Goal: Information Seeking & Learning: Learn about a topic

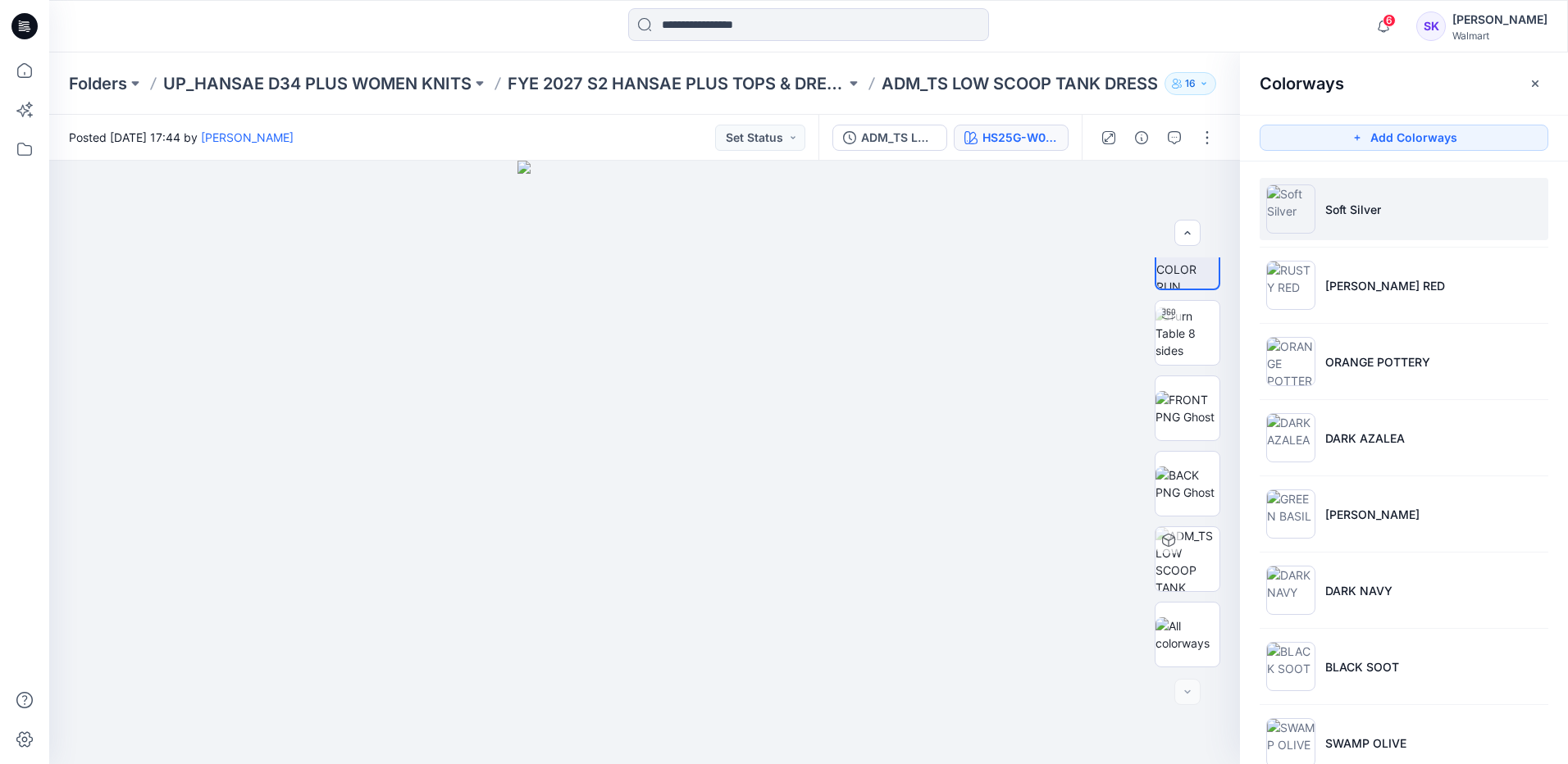
click at [1343, 202] on p "Soft Silver" at bounding box center [1353, 209] width 55 height 17
click at [1190, 403] on img at bounding box center [1187, 408] width 64 height 35
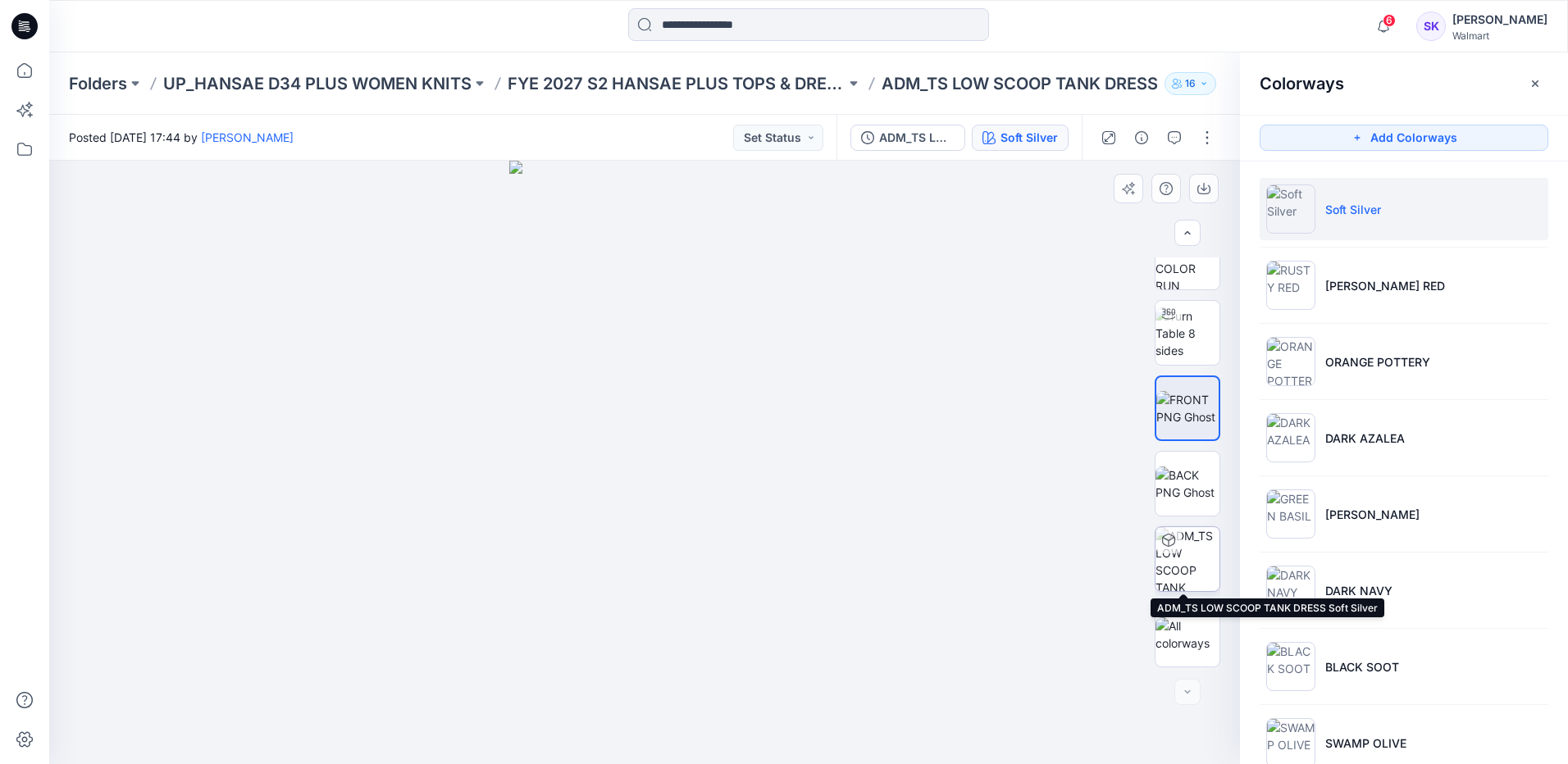
click at [1190, 548] on img at bounding box center [1187, 559] width 64 height 64
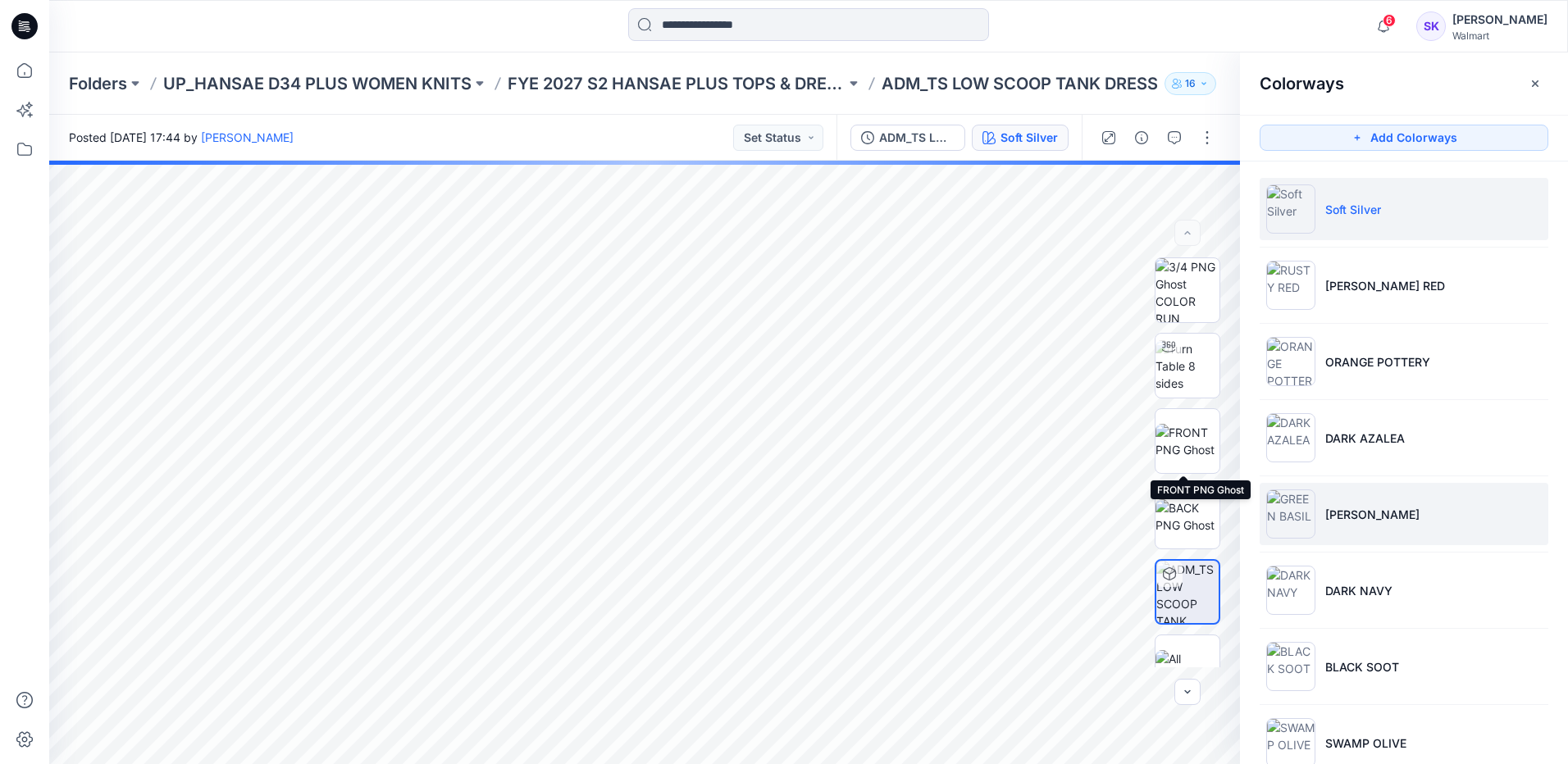
drag, startPoint x: 1185, startPoint y: 442, endPoint x: 1458, endPoint y: 486, distance: 276.5
click at [1185, 442] on img at bounding box center [1187, 441] width 64 height 35
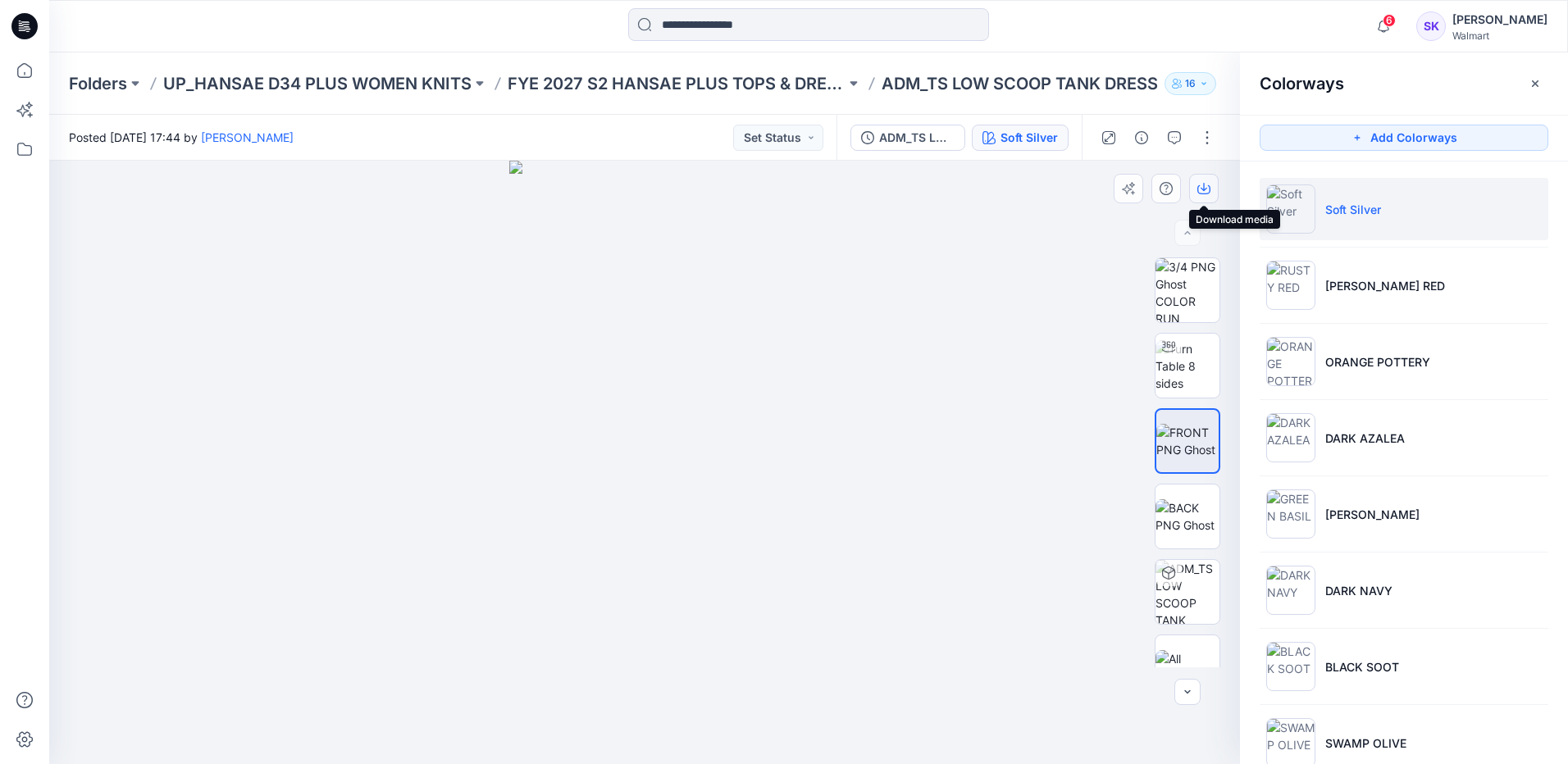
click at [1200, 187] on icon "button" at bounding box center [1203, 188] width 13 height 13
drag, startPoint x: 224, startPoint y: 322, endPoint x: 1127, endPoint y: 591, distance: 942.2
click at [224, 322] on div at bounding box center [644, 463] width 1190 height 604
click at [1093, 84] on p "ADM_TS LOW SCOOP TANK DRESS" at bounding box center [1019, 83] width 276 height 23
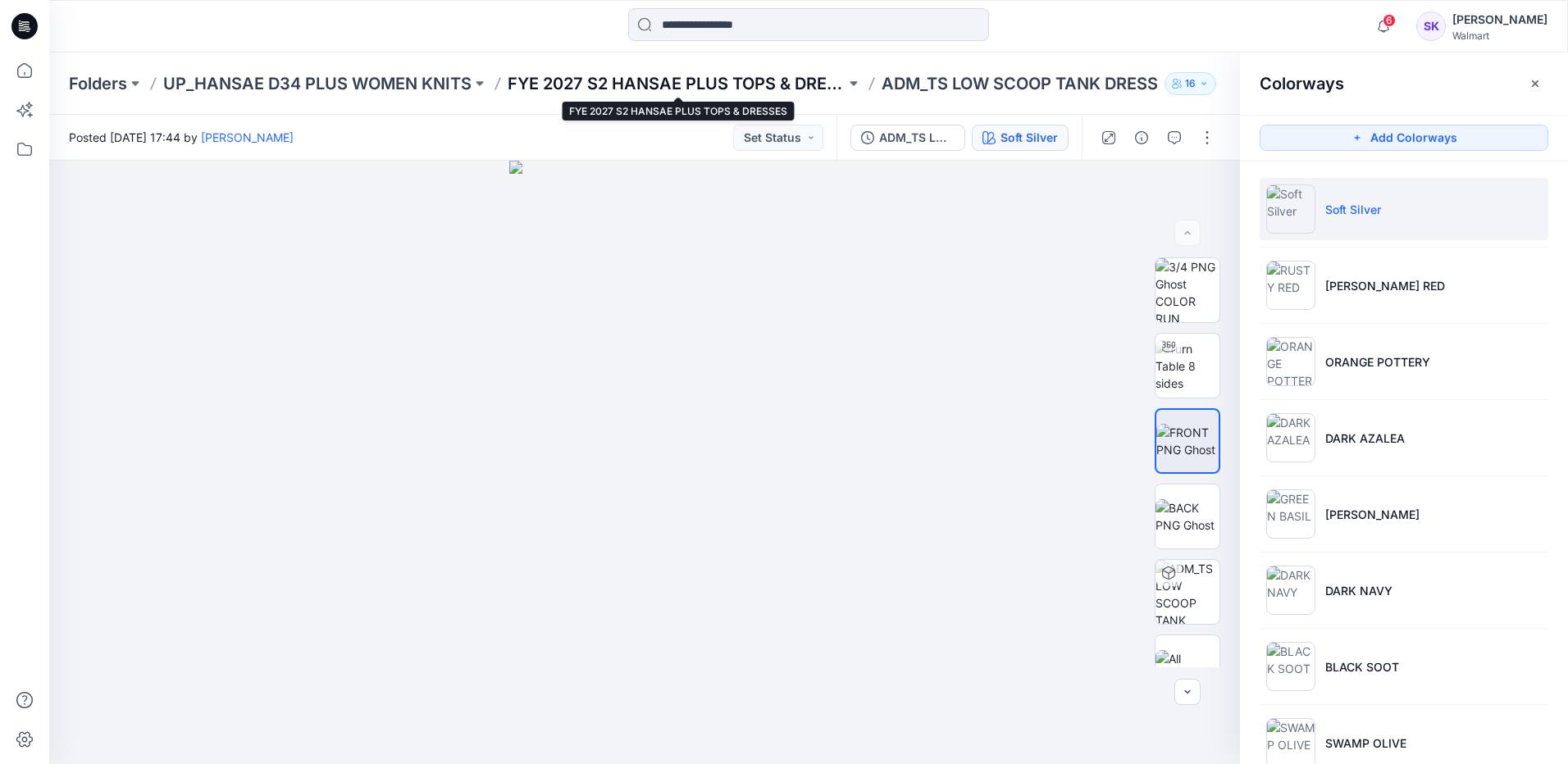
click at [729, 85] on p "FYE 2027 S2 HANSAE PLUS TOPS & DRESSES" at bounding box center [676, 83] width 337 height 23
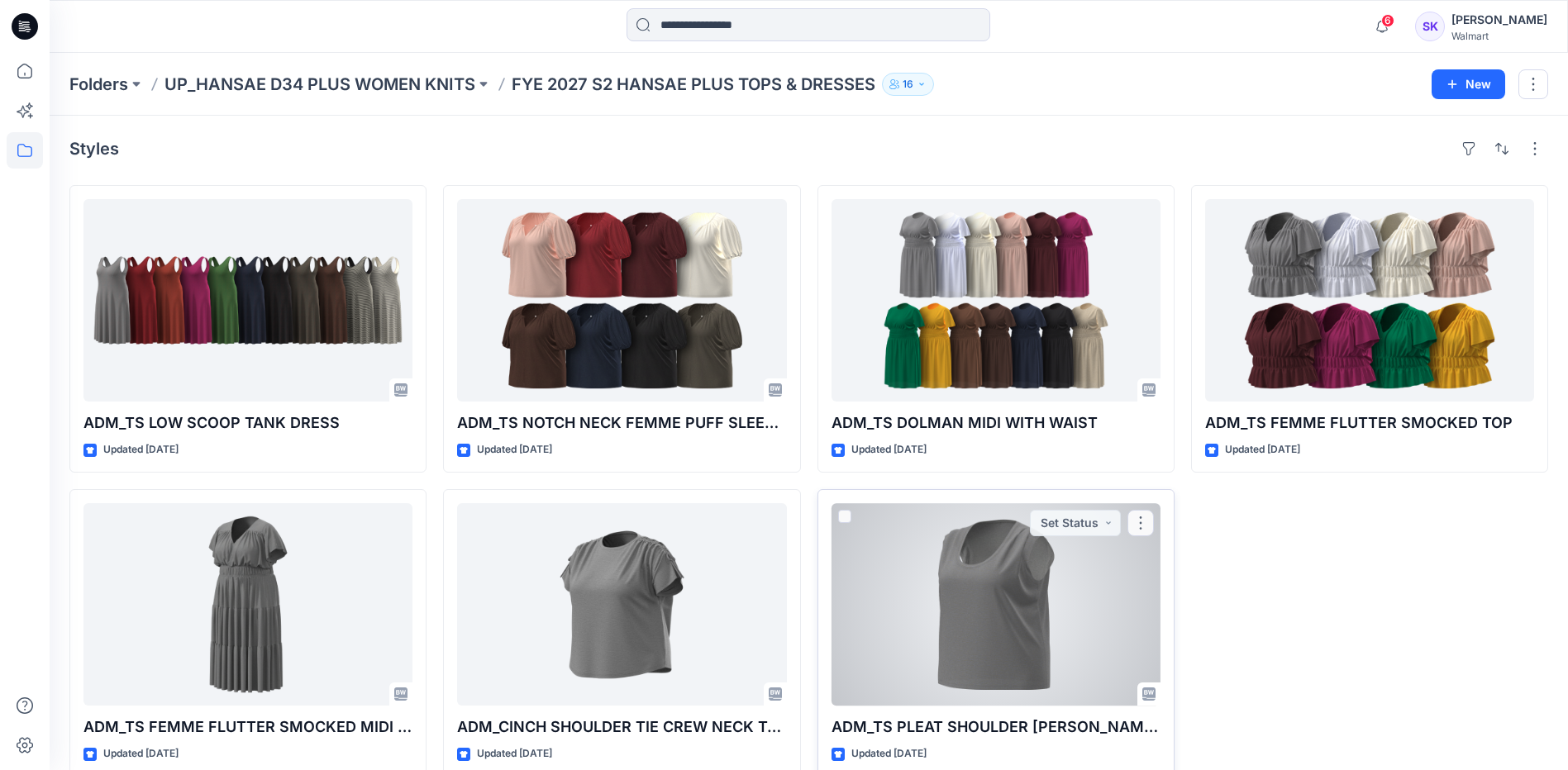
scroll to position [27, 0]
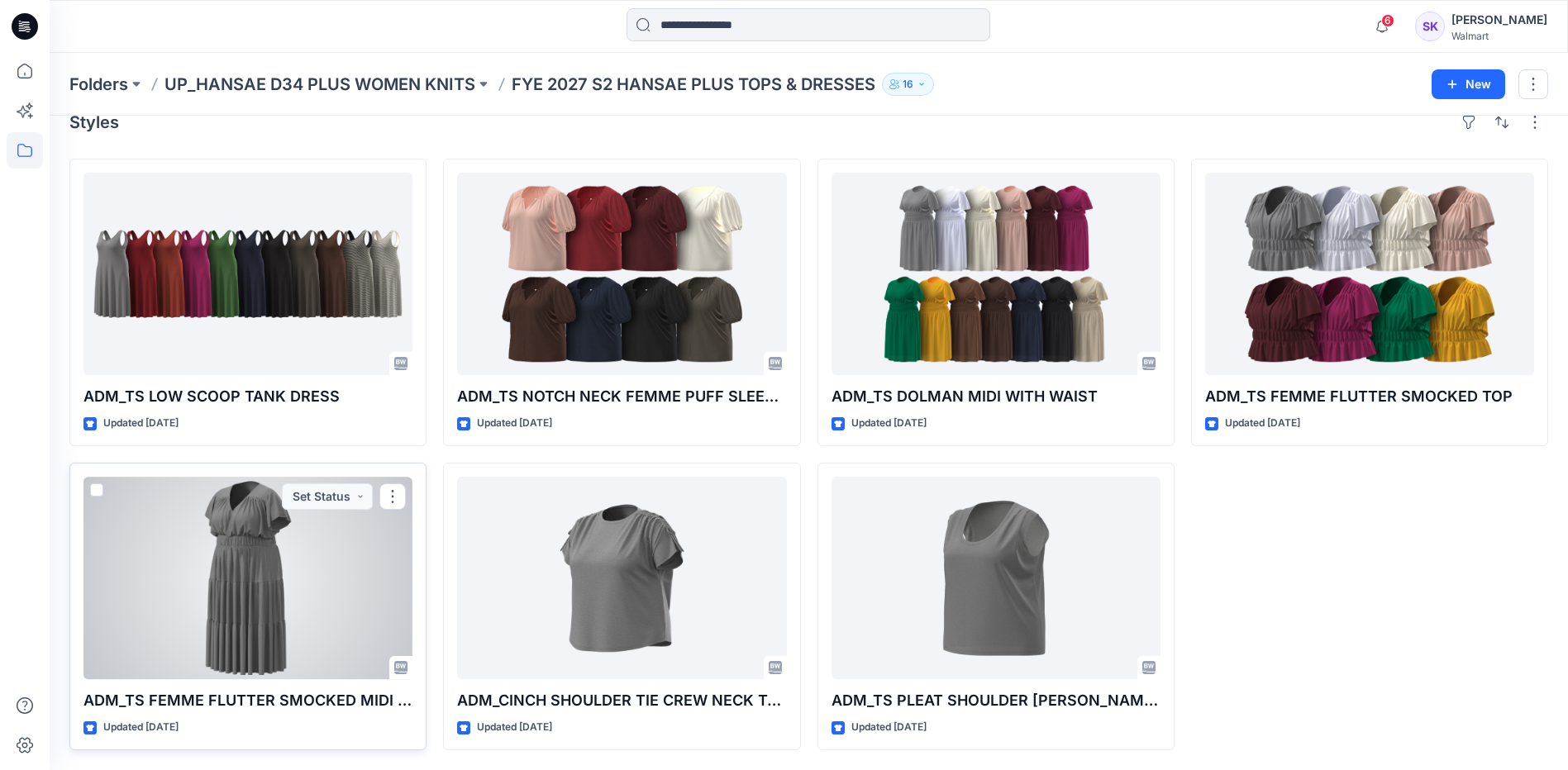
click at [267, 593] on div at bounding box center [248, 578] width 329 height 203
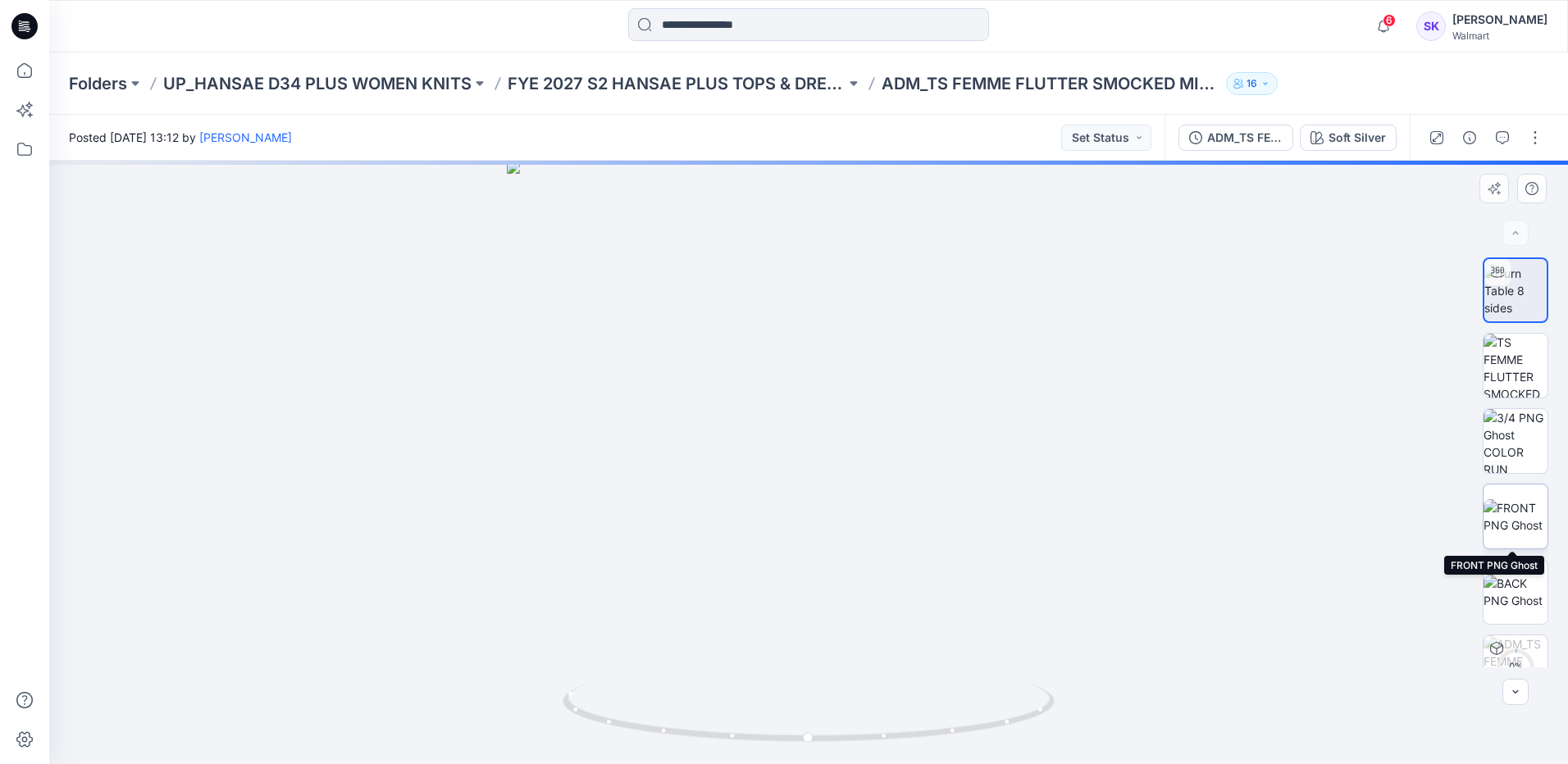
click at [1525, 518] on img at bounding box center [1515, 516] width 64 height 35
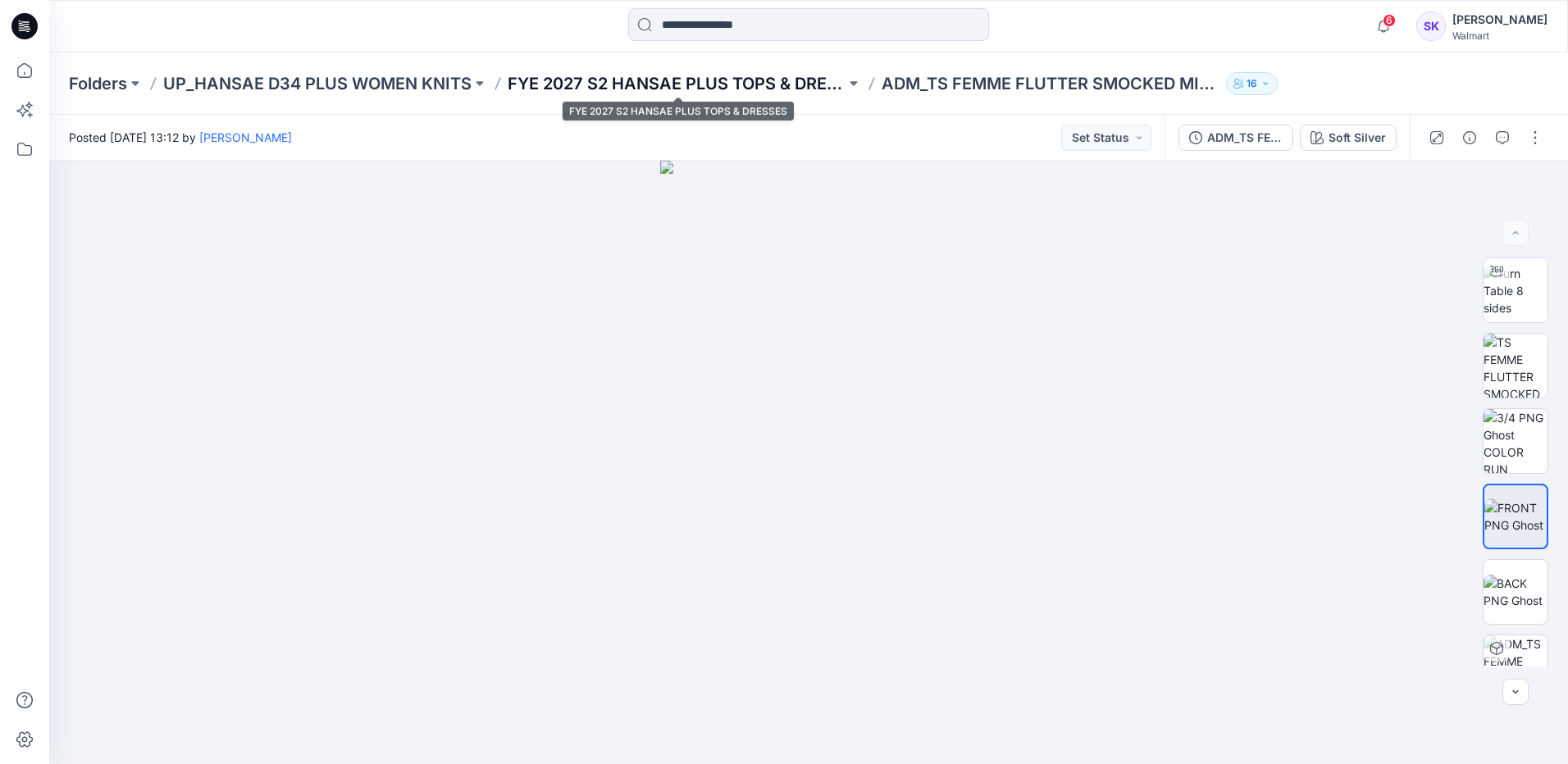
click at [787, 75] on p "FYE 2027 S2 HANSAE PLUS TOPS & DRESSES" at bounding box center [676, 83] width 337 height 23
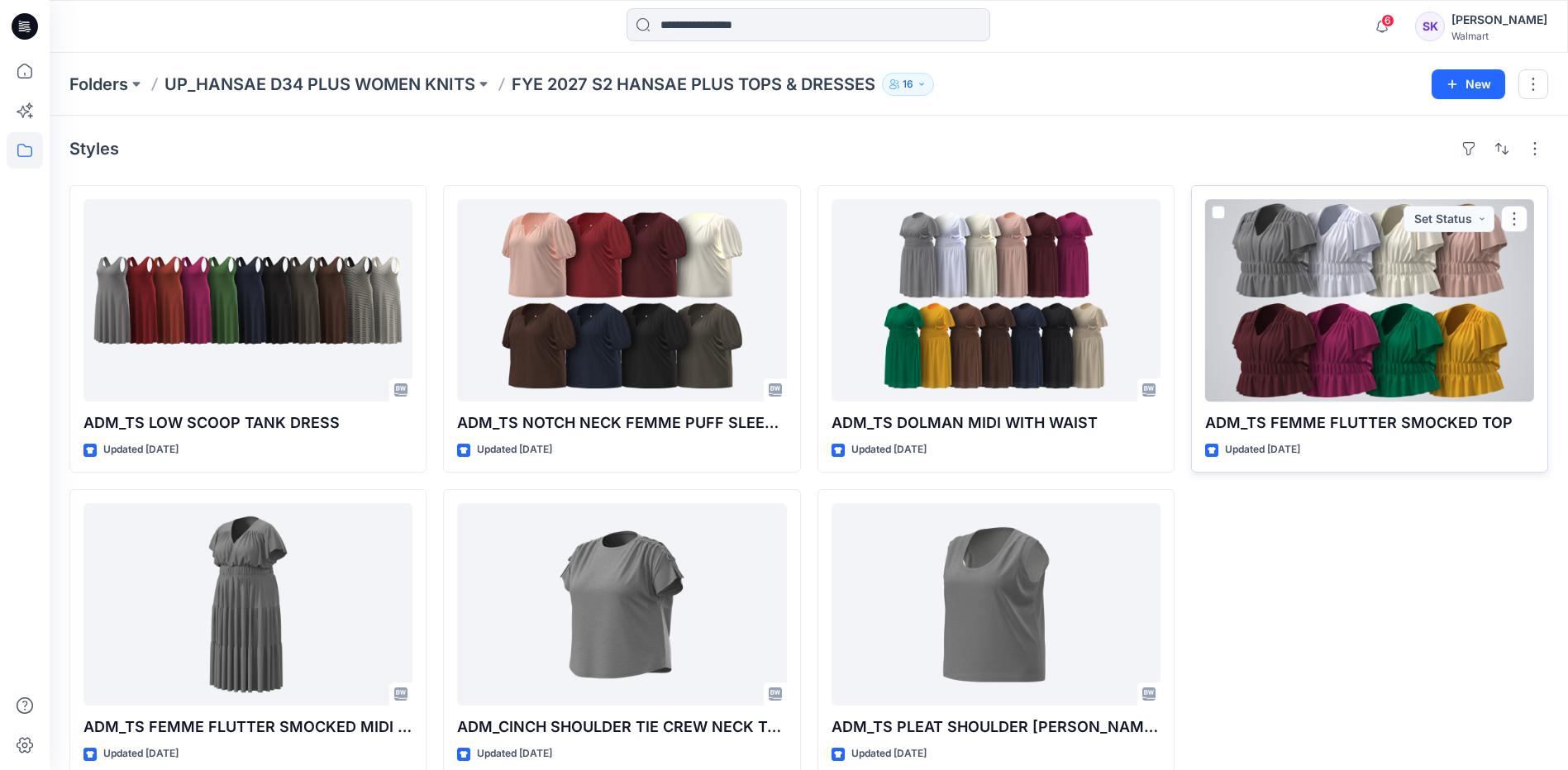
click at [1386, 274] on div at bounding box center [1369, 300] width 329 height 203
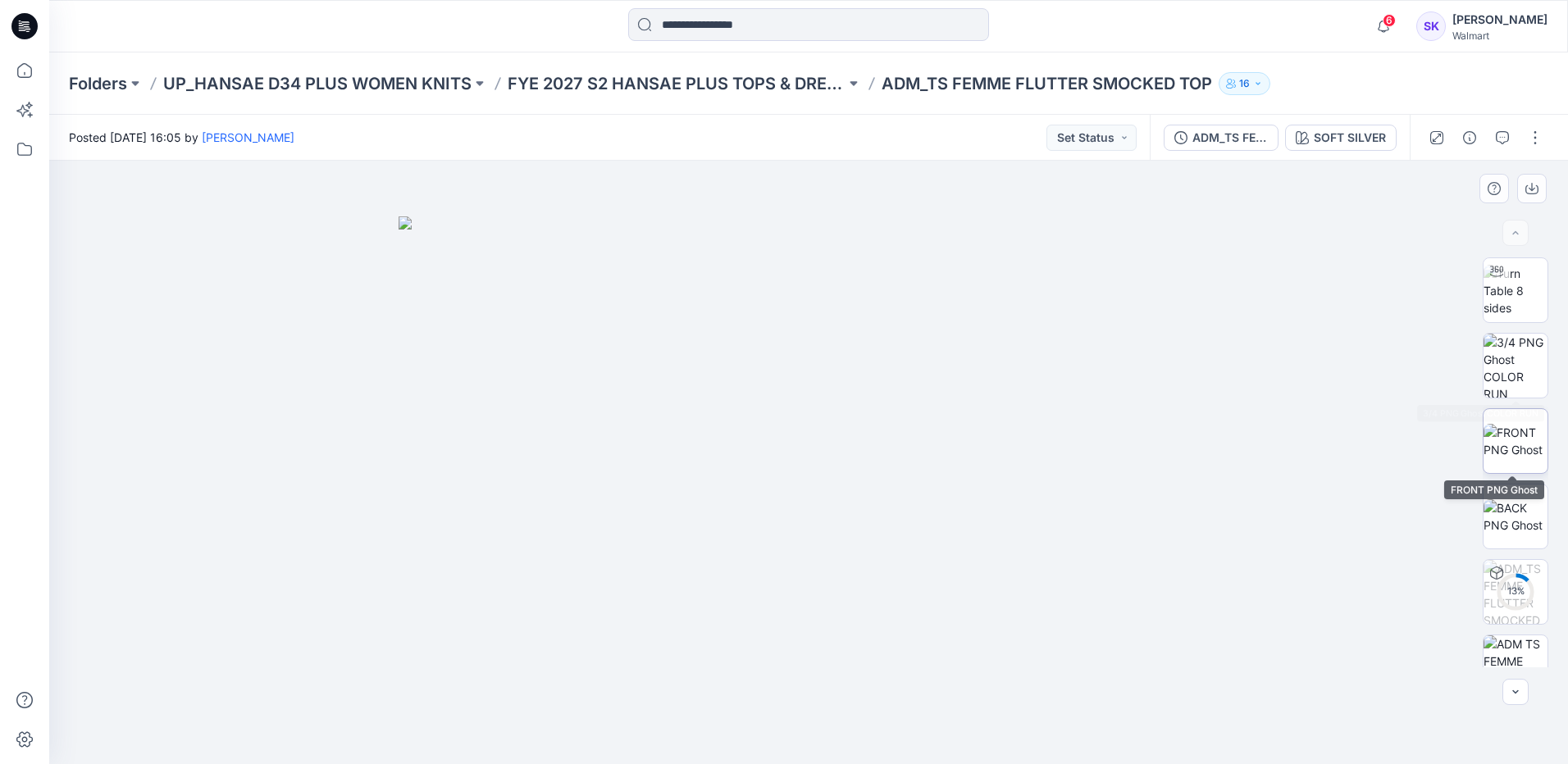
click at [1510, 440] on img at bounding box center [1515, 441] width 64 height 35
drag, startPoint x: 383, startPoint y: 371, endPoint x: 395, endPoint y: 369, distance: 12.2
click at [383, 371] on div at bounding box center [808, 463] width 1519 height 604
click at [774, 79] on p "FYE 2027 S2 HANSAE PLUS TOPS & DRESSES" at bounding box center [676, 83] width 337 height 23
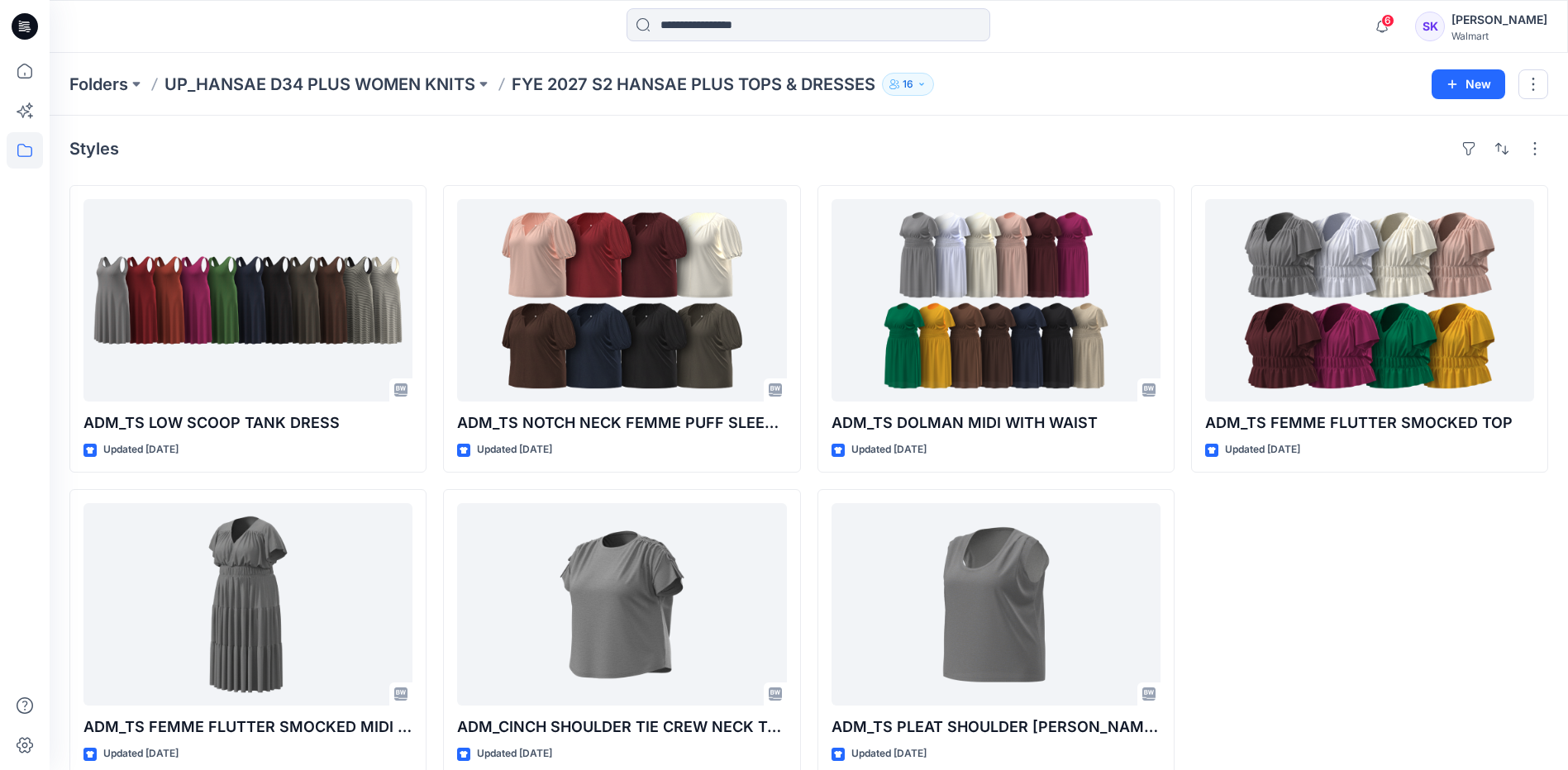
drag, startPoint x: 1427, startPoint y: 667, endPoint x: 1250, endPoint y: 496, distance: 246.1
click at [1427, 667] on div "ADM_TS FEMME FLUTTER SMOCKED TOP Updated [DATE]" at bounding box center [1369, 481] width 357 height 592
click at [1317, 643] on div "ADM_TS FEMME FLUTTER SMOCKED TOP Updated [DATE]" at bounding box center [1369, 481] width 357 height 592
click at [1300, 594] on div "ADM_TS FEMME FLUTTER SMOCKED TOP Updated [DATE]" at bounding box center [1369, 481] width 357 height 592
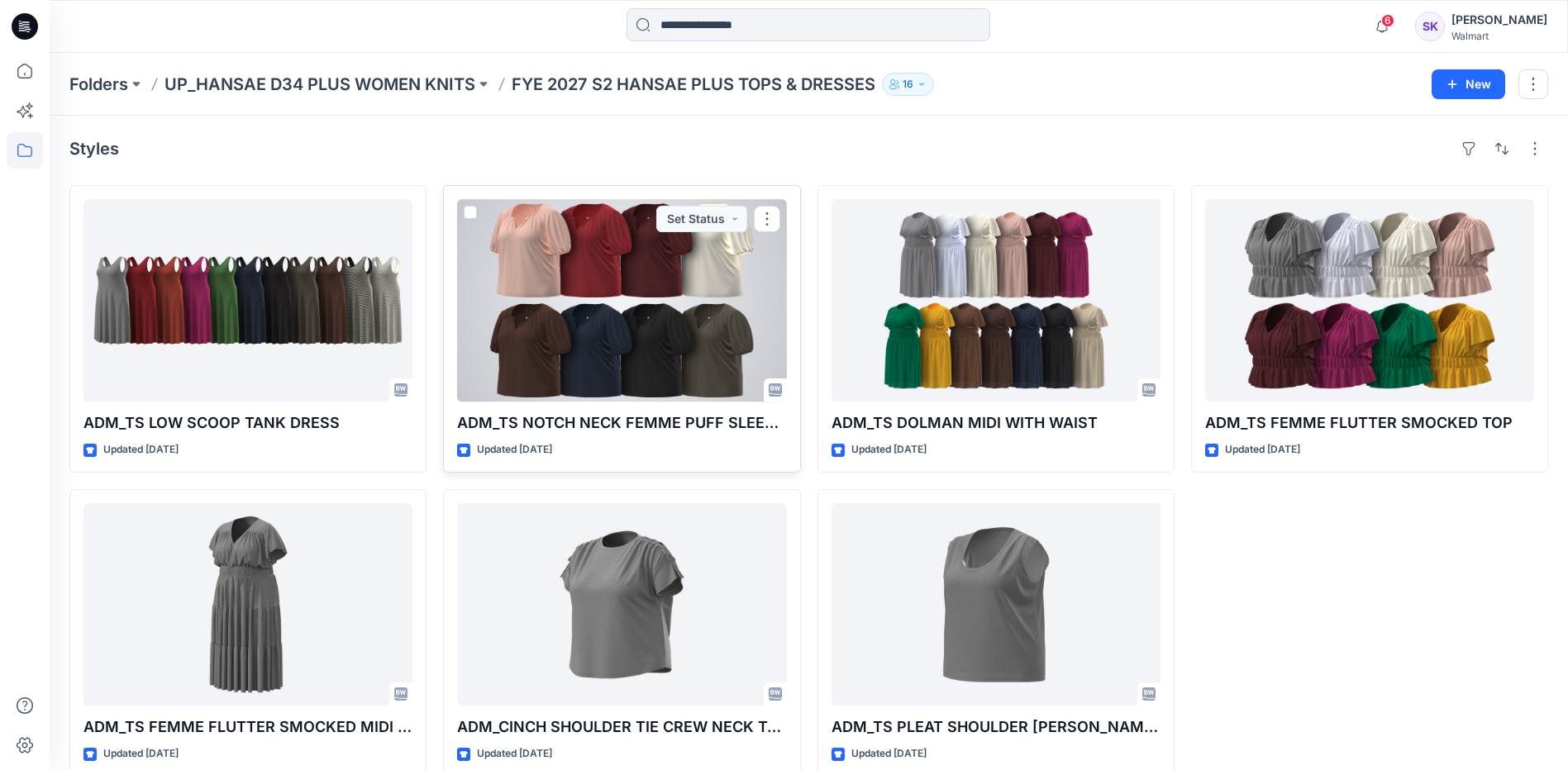
click at [554, 293] on div at bounding box center [621, 300] width 329 height 203
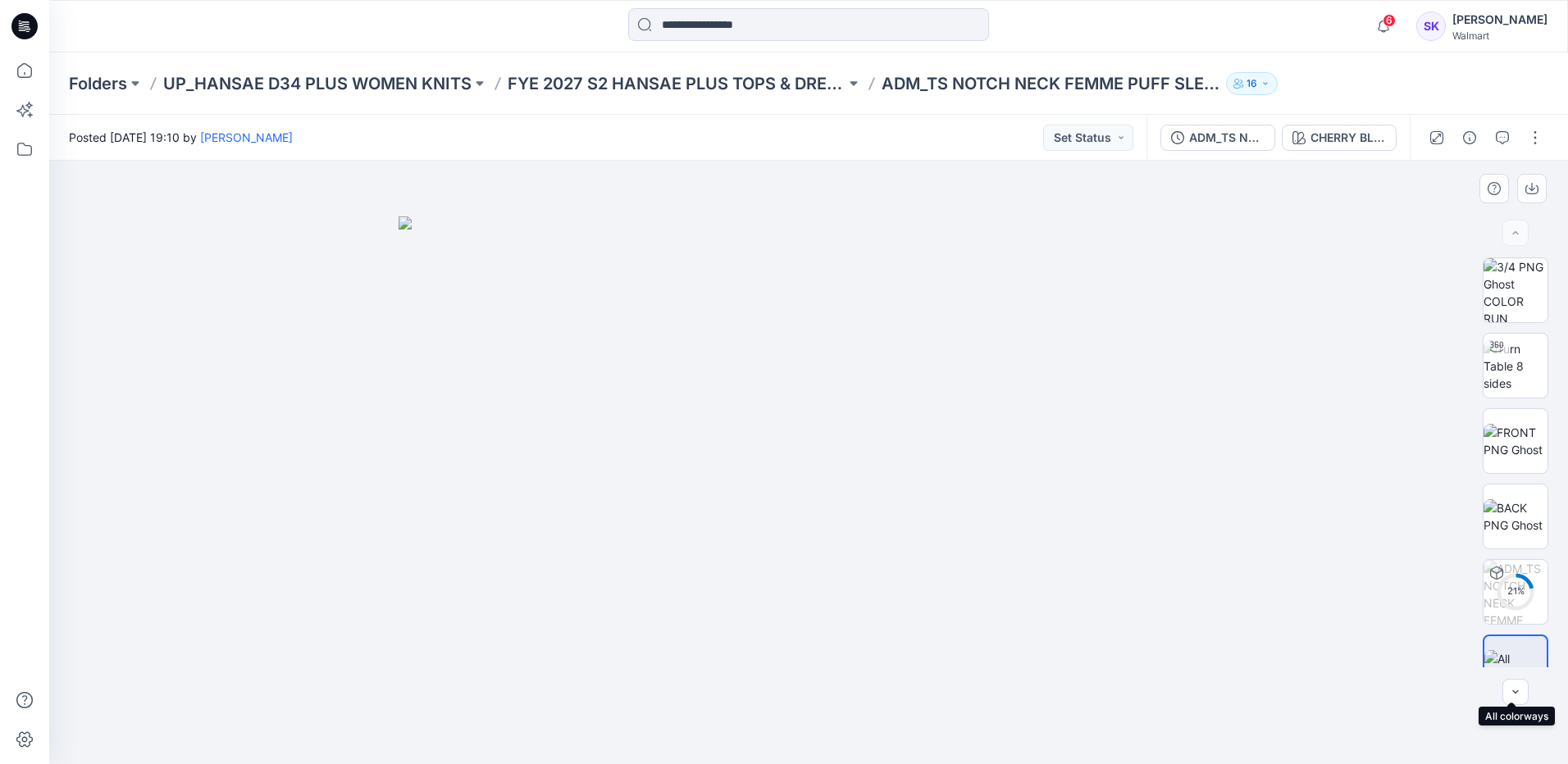
click at [1510, 651] on img at bounding box center [1515, 667] width 62 height 35
click at [1512, 232] on div at bounding box center [1515, 233] width 27 height 27
click at [1256, 73] on button "16" at bounding box center [1251, 83] width 51 height 23
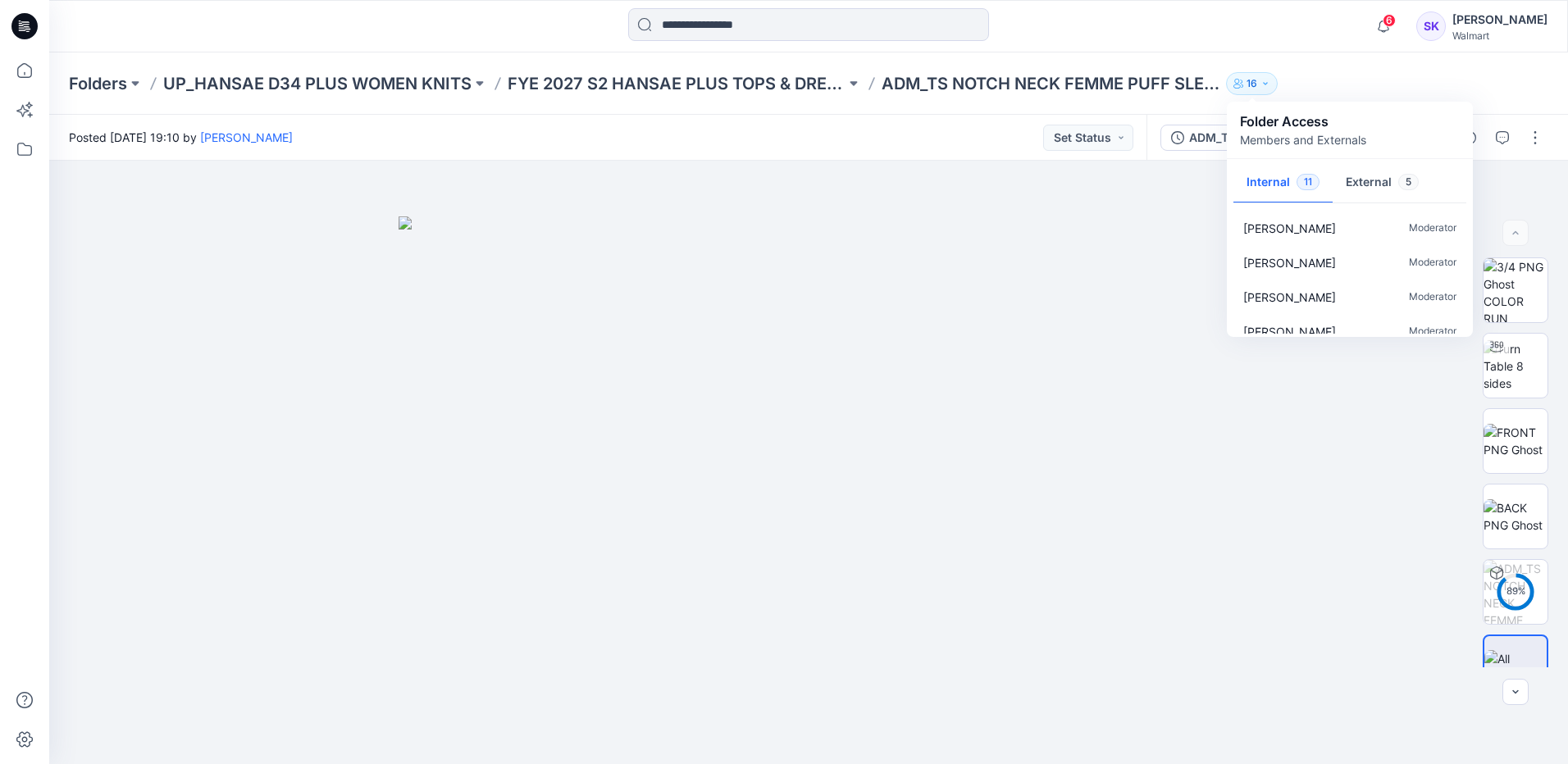
click at [1257, 73] on button "16" at bounding box center [1251, 83] width 51 height 23
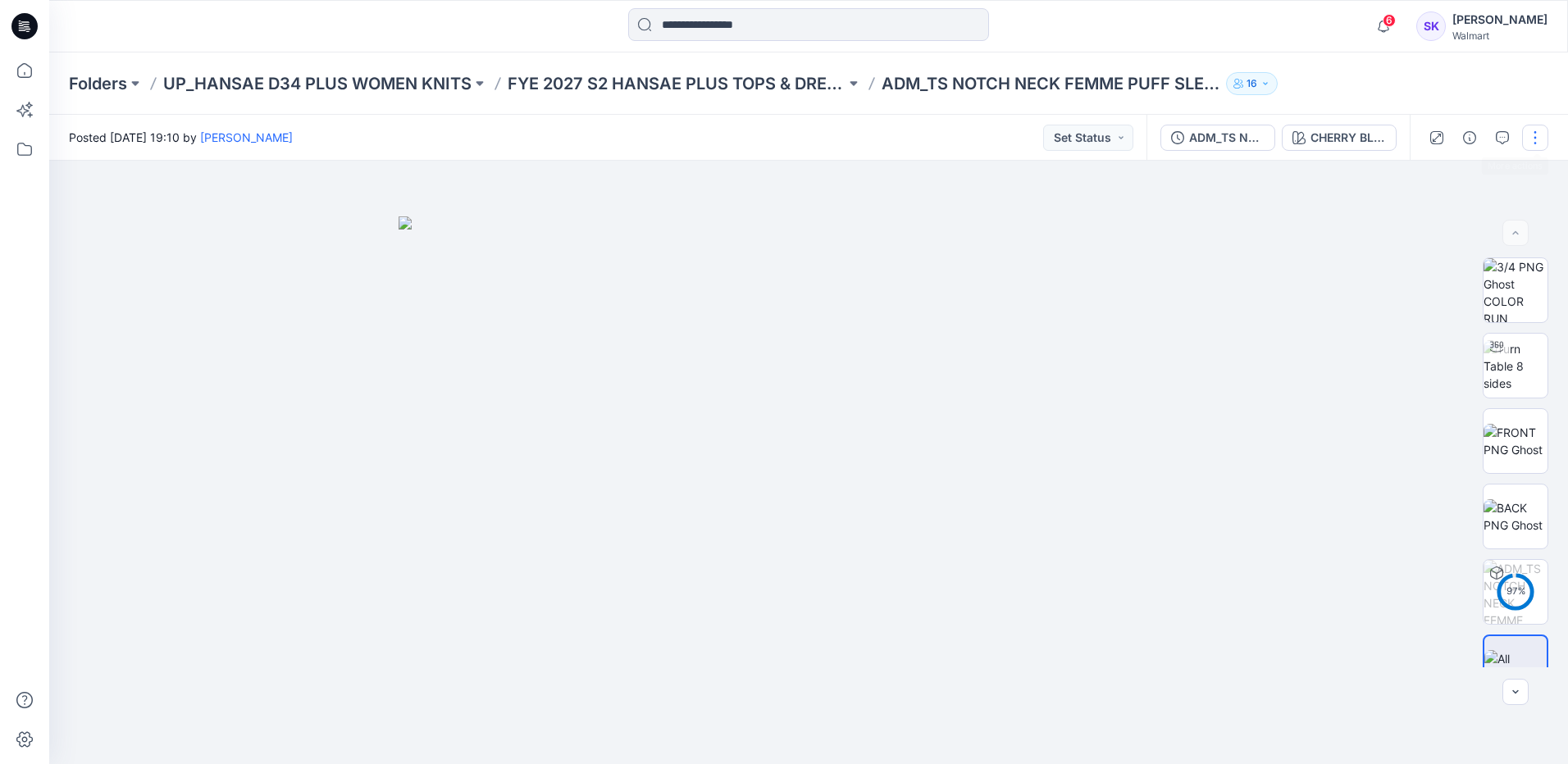
click at [1531, 133] on button "button" at bounding box center [1534, 137] width 27 height 27
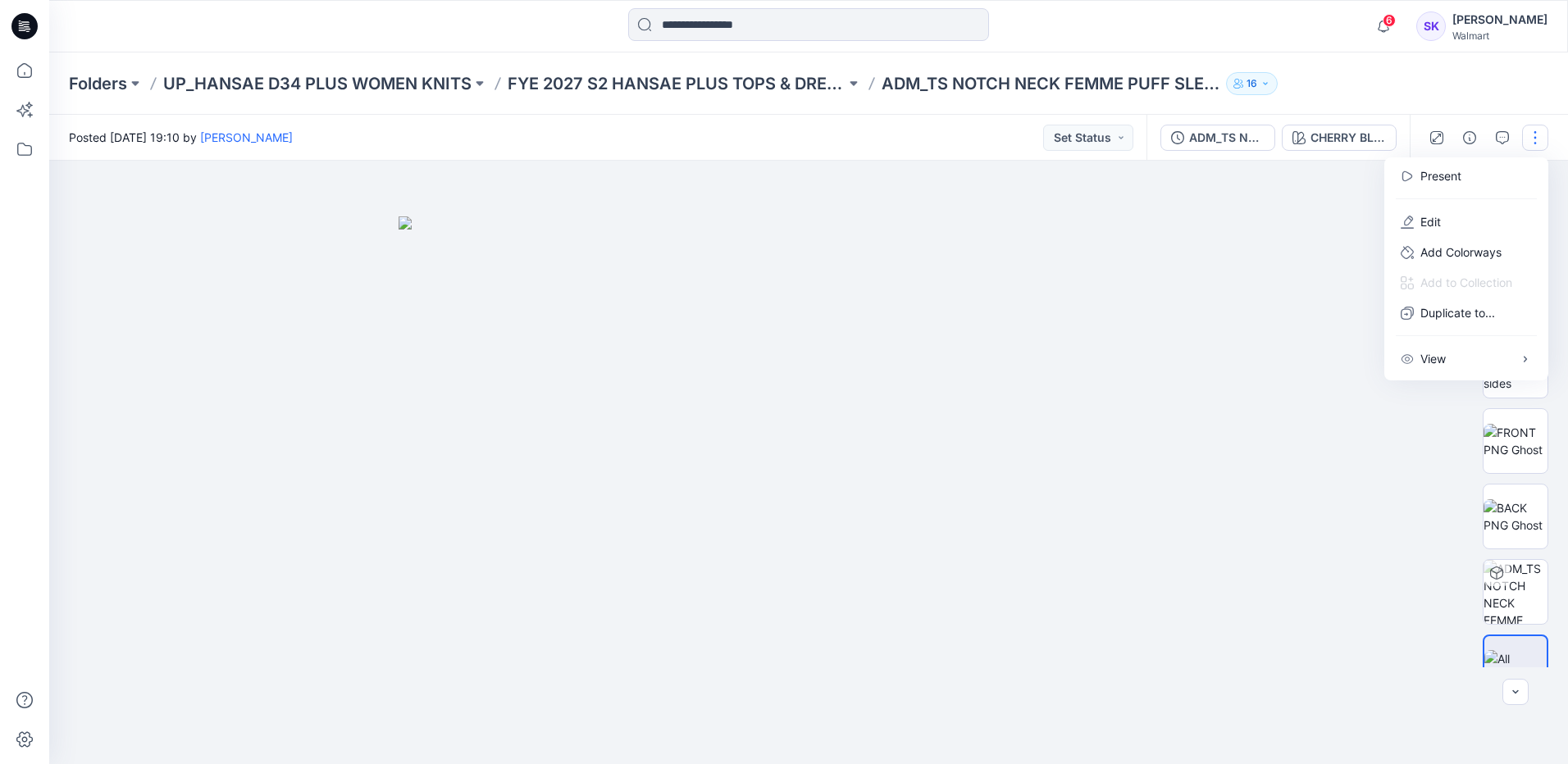
click at [1531, 133] on button "button" at bounding box center [1534, 137] width 27 height 27
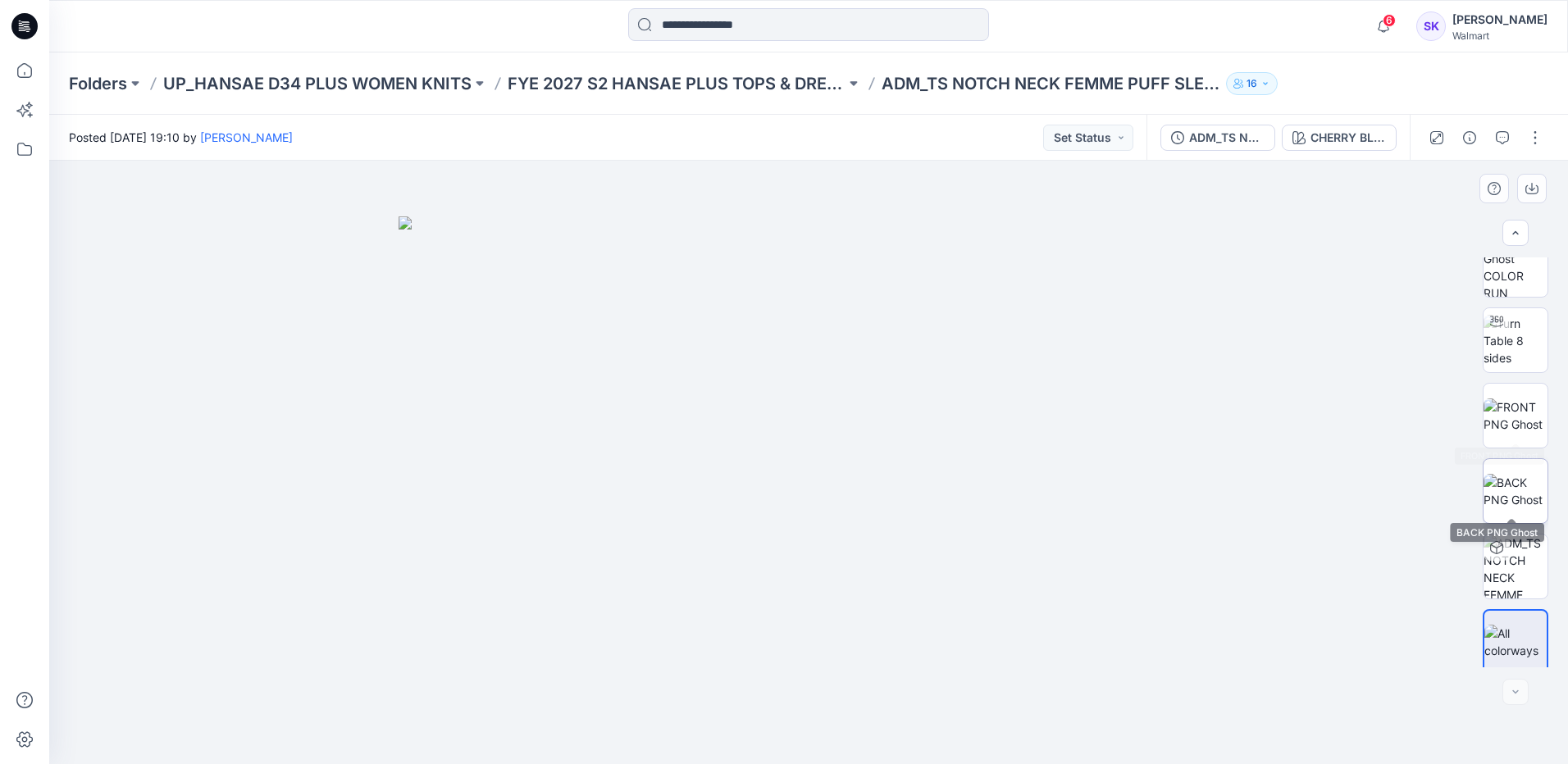
scroll to position [33, 0]
click at [1490, 642] on img at bounding box center [1515, 635] width 62 height 35
click at [840, 404] on img at bounding box center [808, 490] width 820 height 548
click at [1113, 127] on button "Set Status" at bounding box center [1087, 137] width 90 height 27
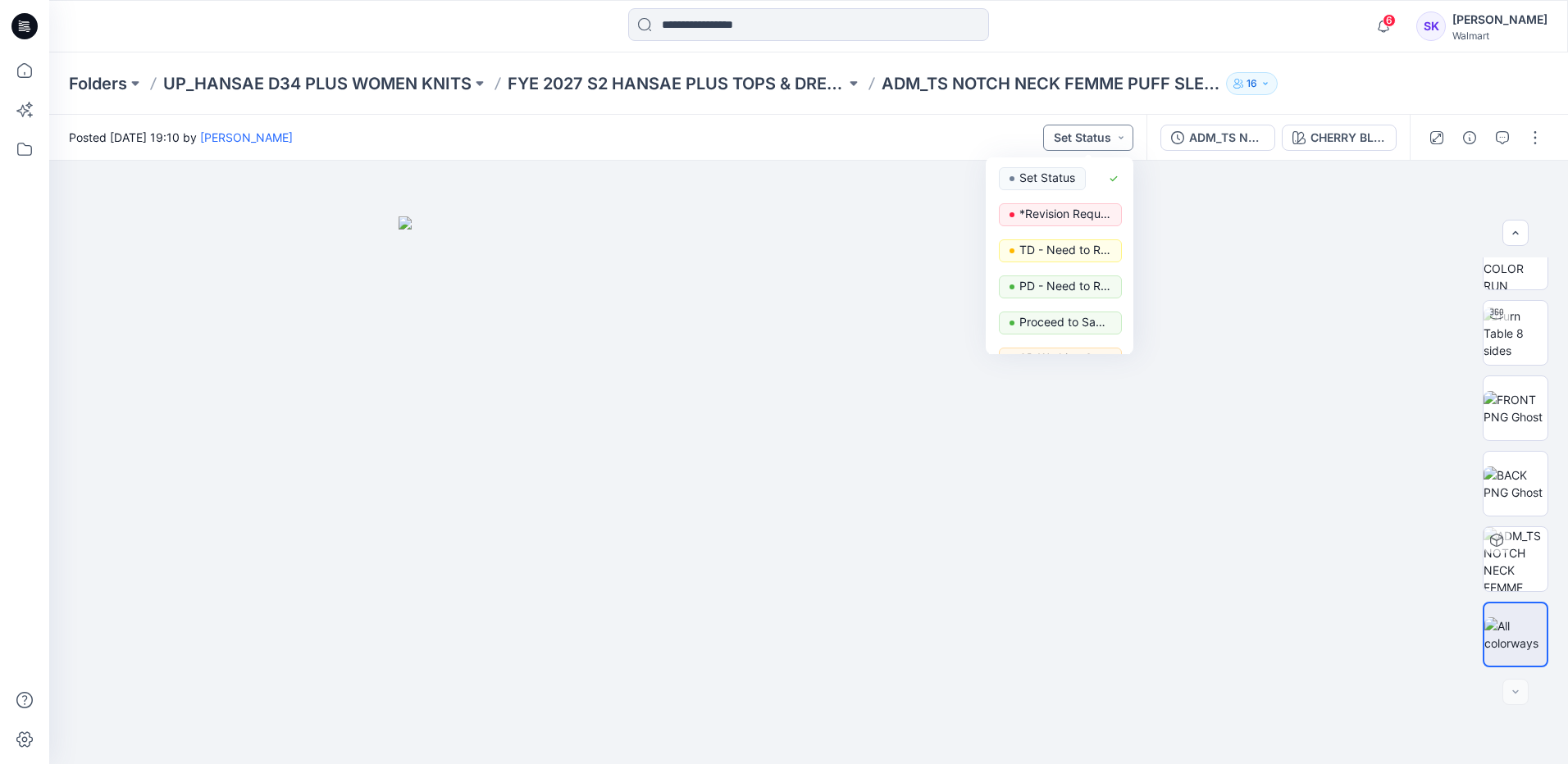
click at [1113, 127] on button "Set Status" at bounding box center [1087, 137] width 90 height 27
click at [1248, 87] on p "16" at bounding box center [1251, 84] width 11 height 18
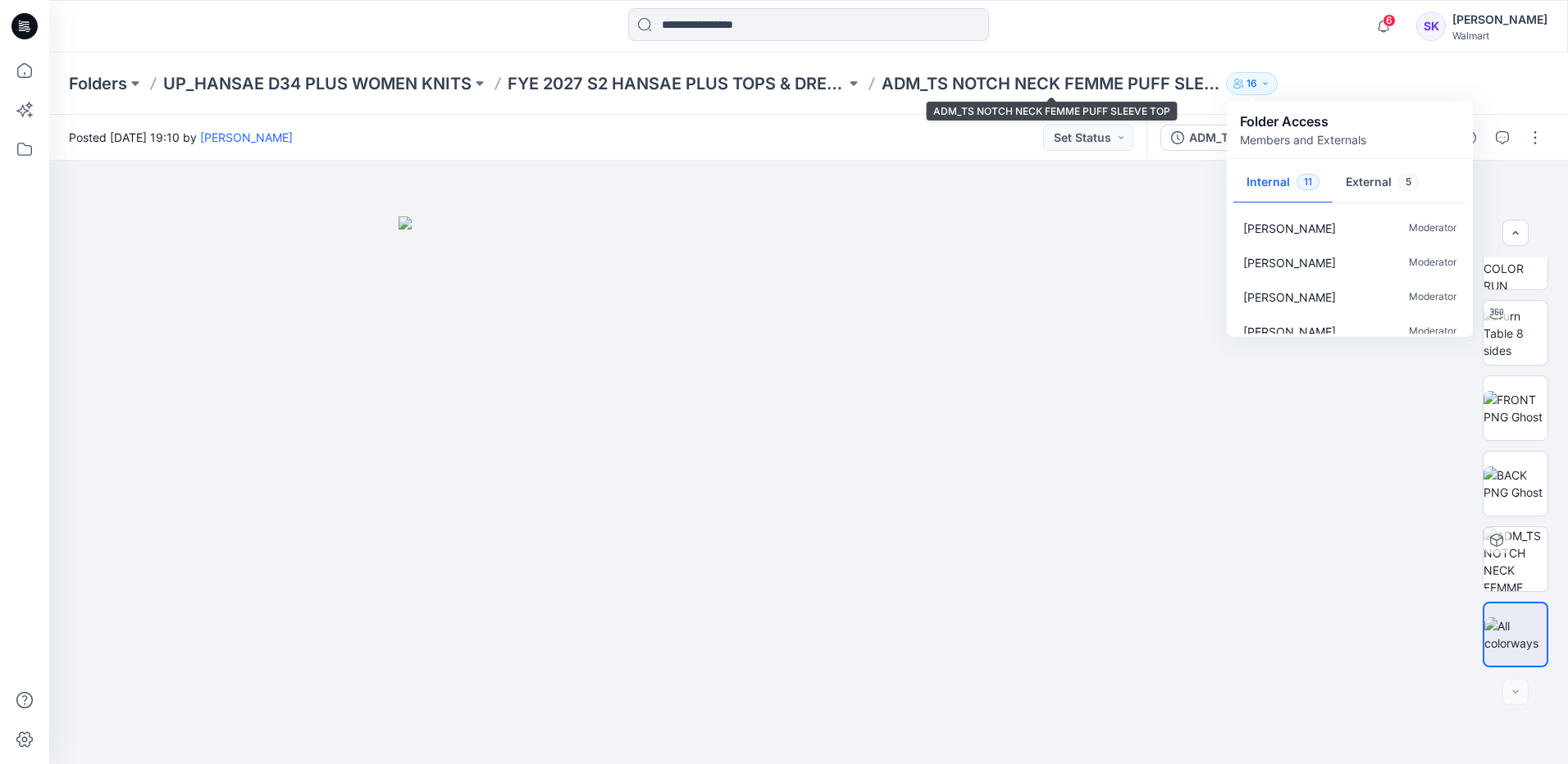
click at [1040, 87] on p "ADM_TS NOTCH NECK FEMME PUFF SLEEVE TOP" at bounding box center [1050, 83] width 337 height 23
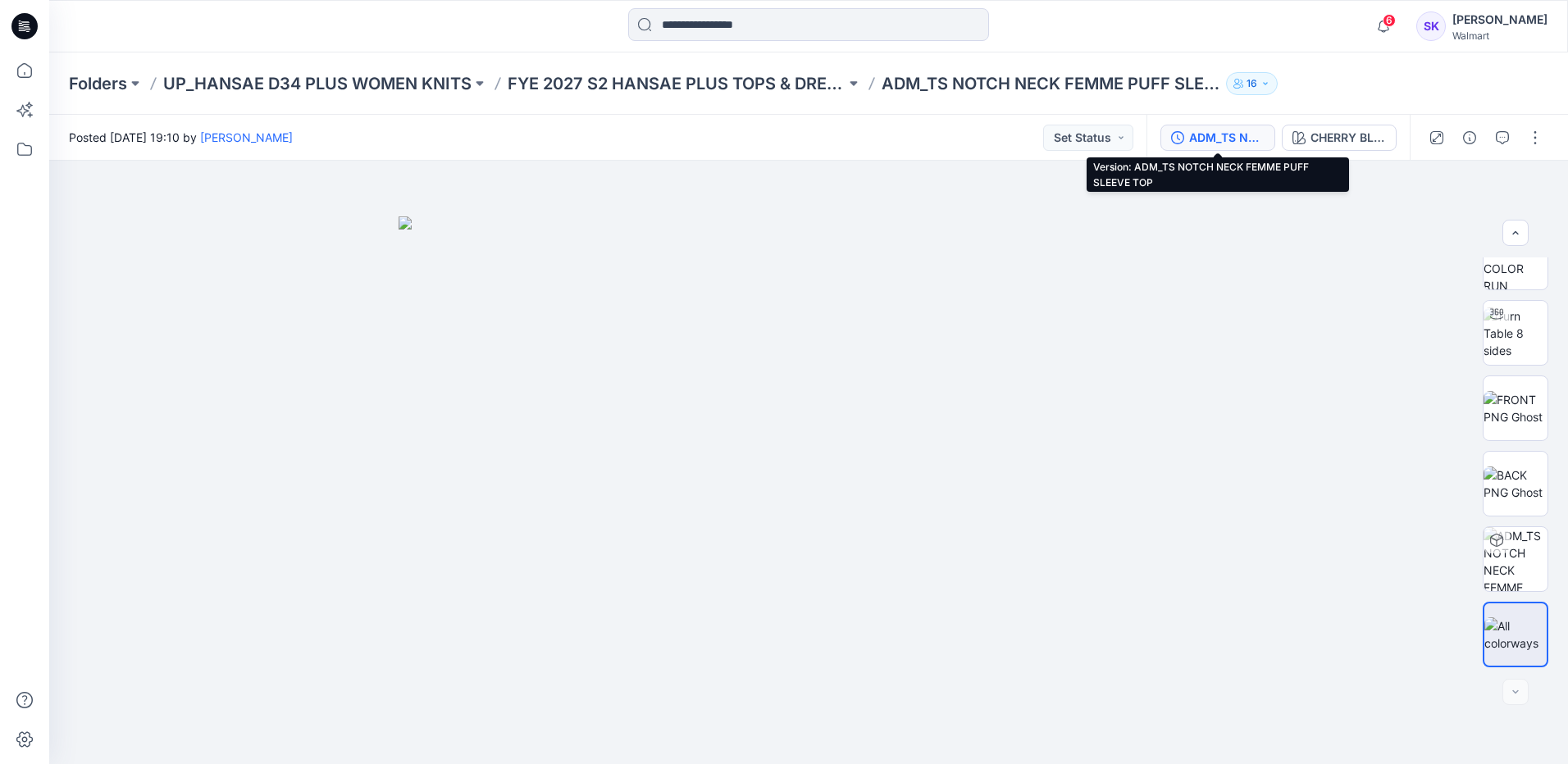
click at [1221, 138] on div "ADM_TS NOTCH NECK FEMME PUFF SLEEVE TOP" at bounding box center [1227, 137] width 75 height 18
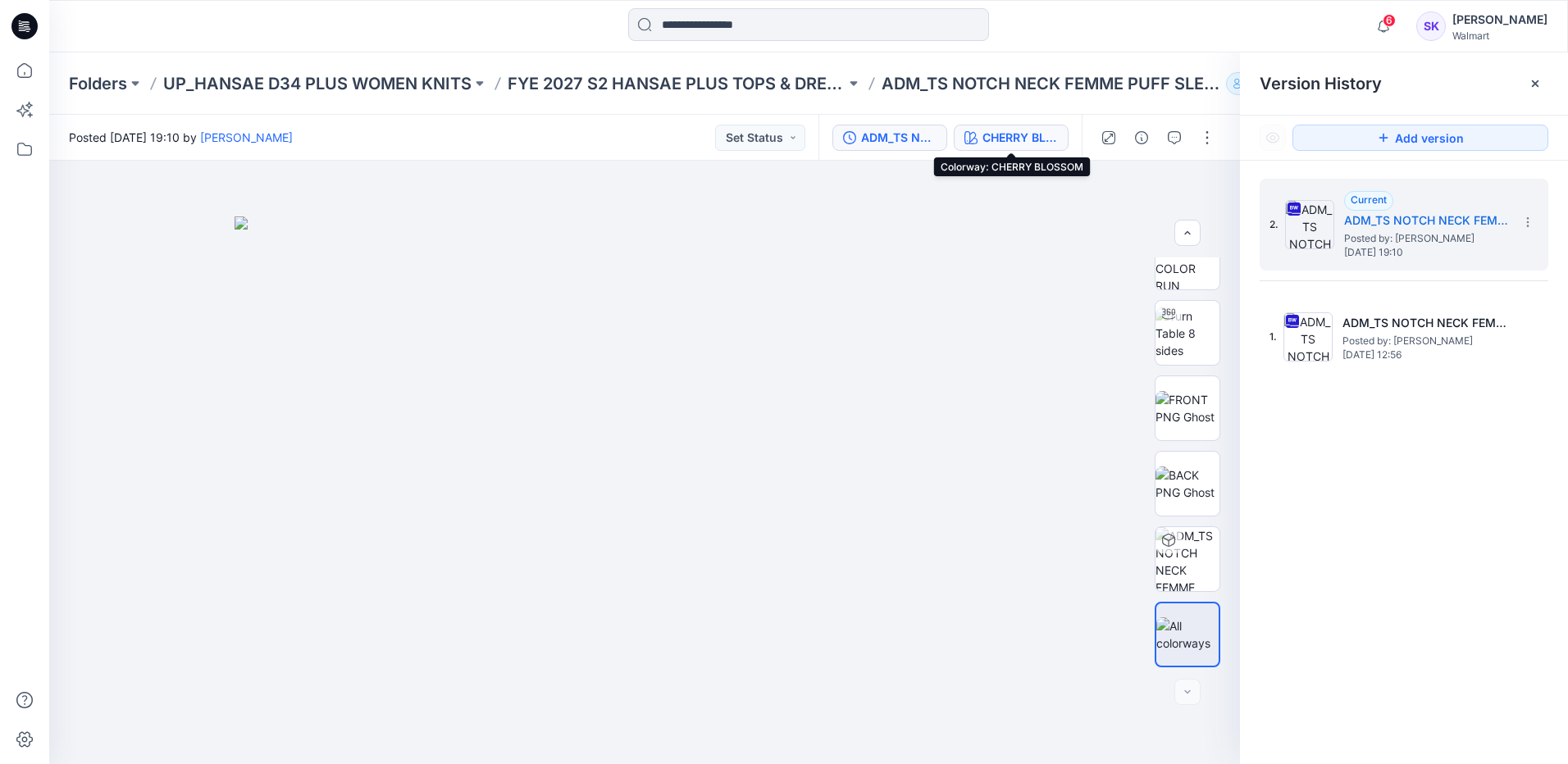
click at [987, 135] on div "CHERRY BLOSSOM" at bounding box center [1019, 137] width 75 height 18
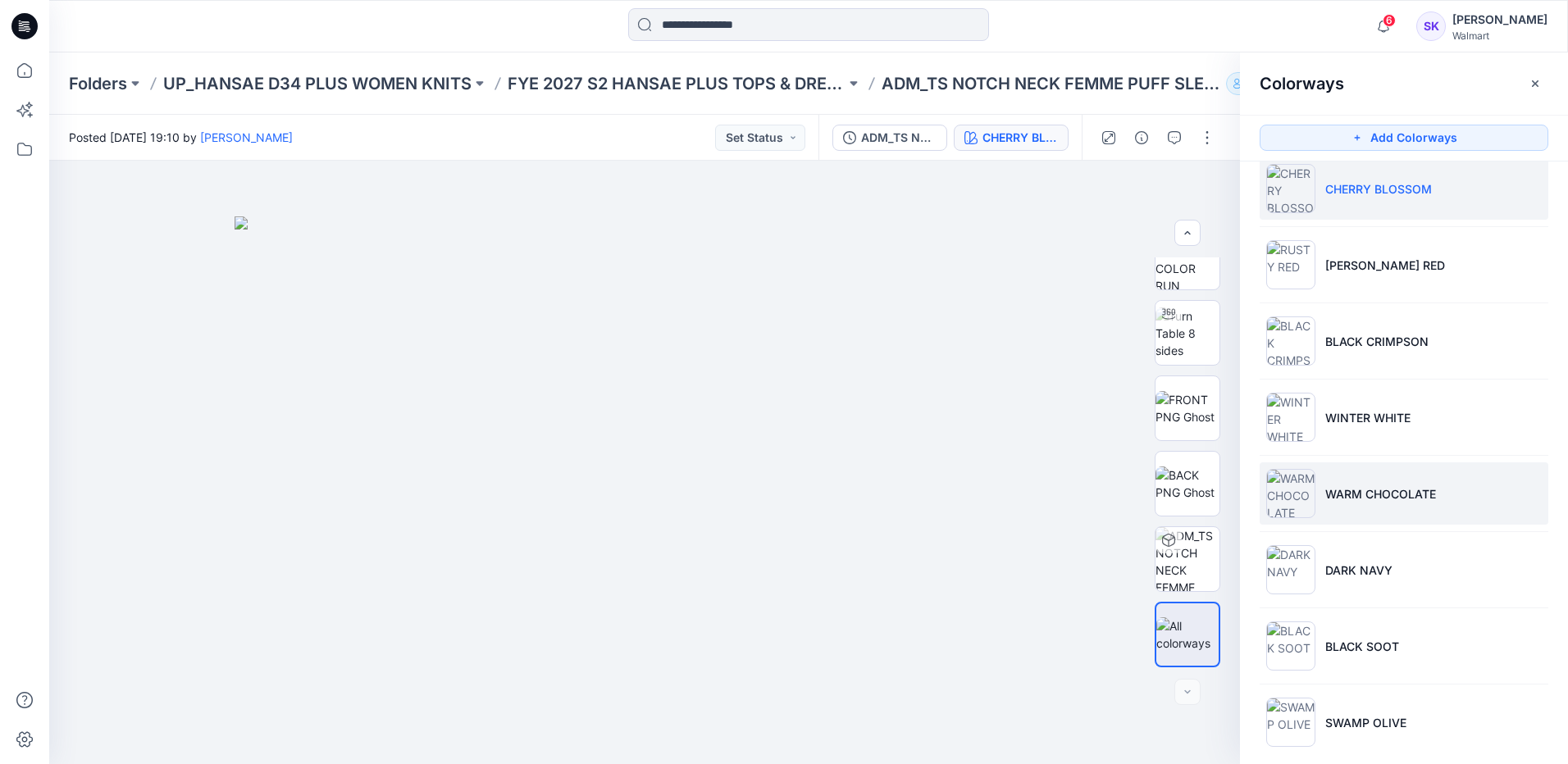
scroll to position [39, 0]
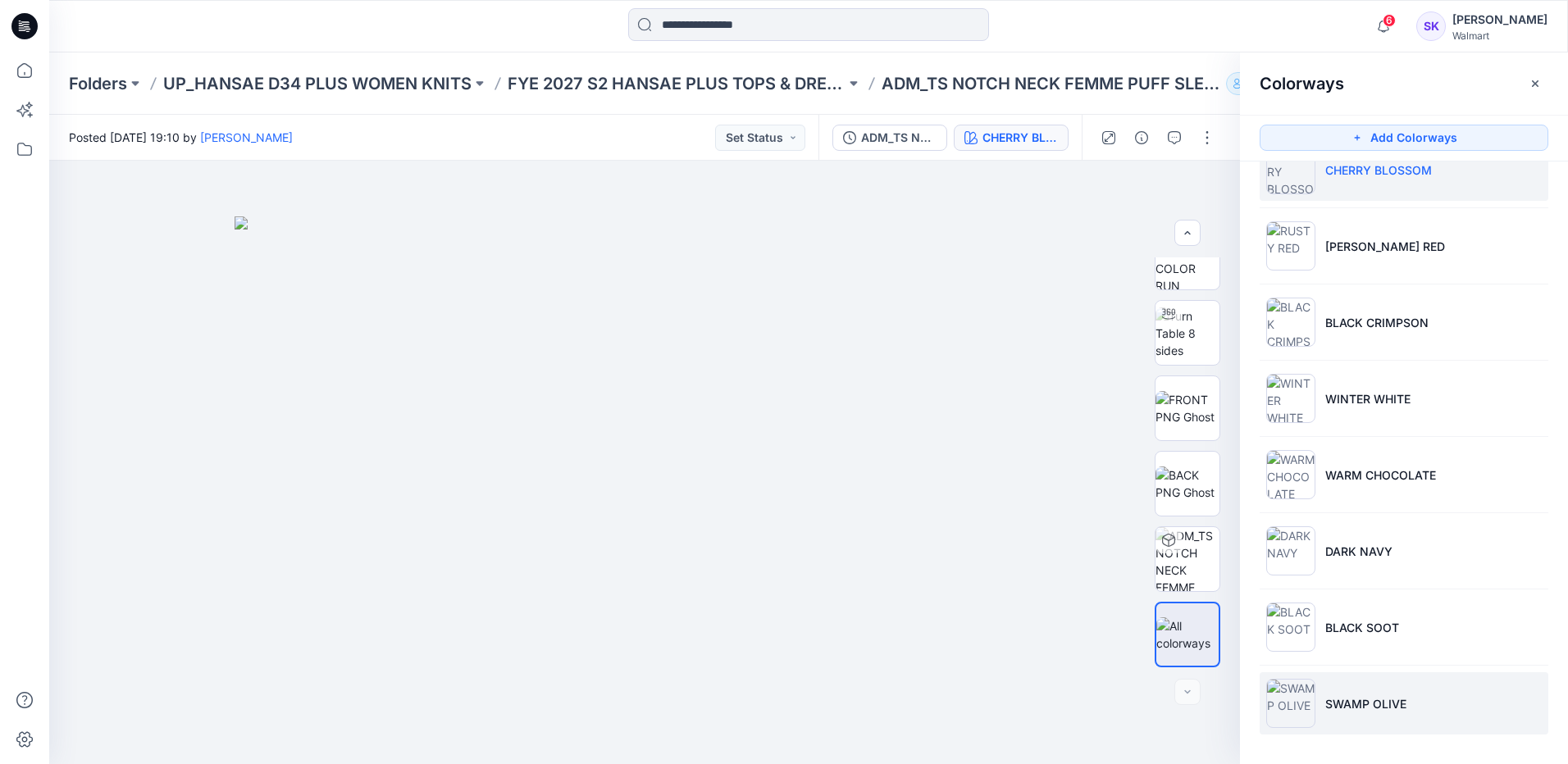
click at [1388, 720] on li "SWAMP OLIVE" at bounding box center [1403, 703] width 288 height 62
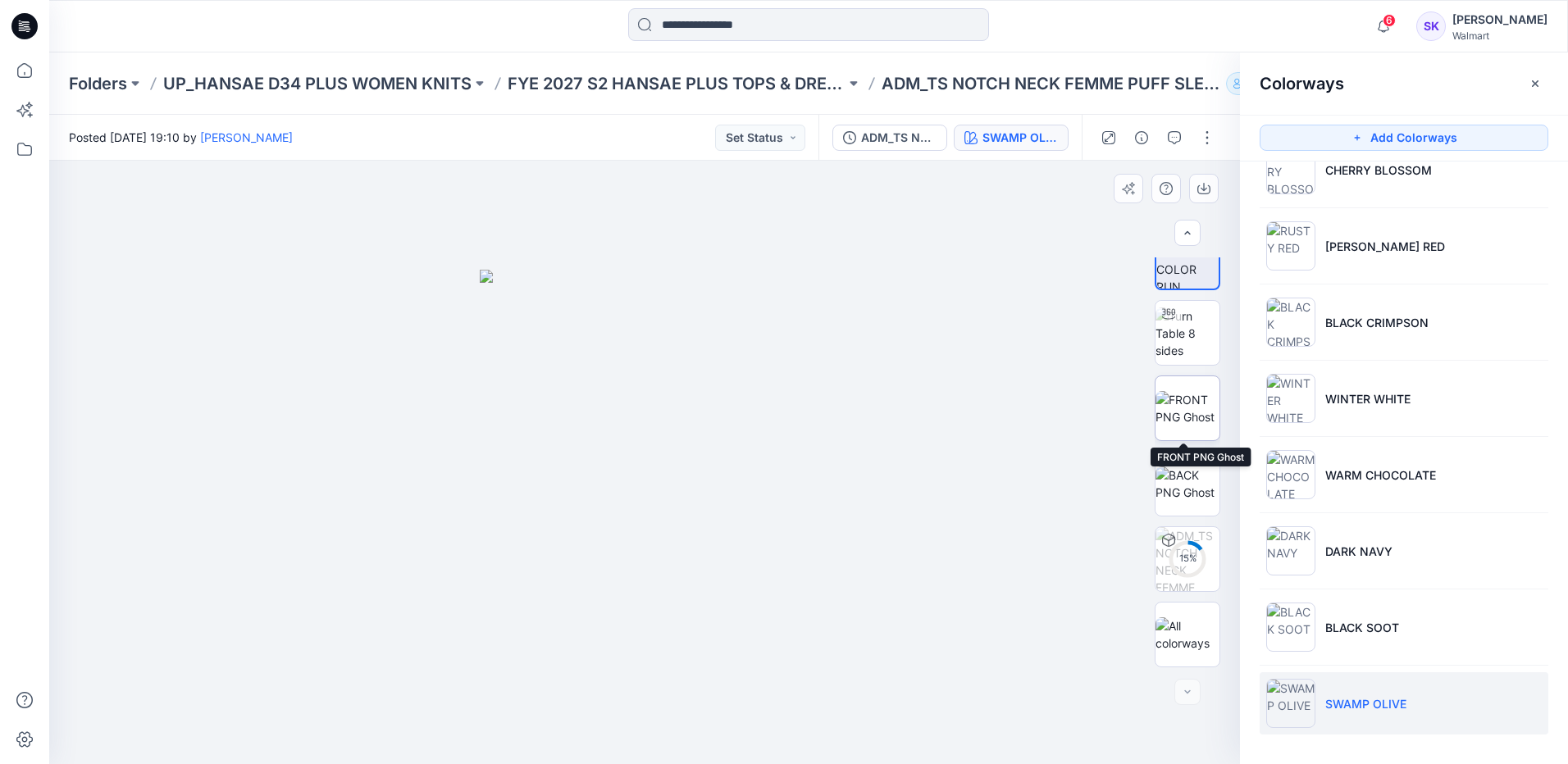
click at [1193, 415] on img at bounding box center [1187, 408] width 64 height 35
click at [422, 120] on div "Posted [DATE] 19:10 by [PERSON_NAME] Status" at bounding box center [433, 137] width 769 height 45
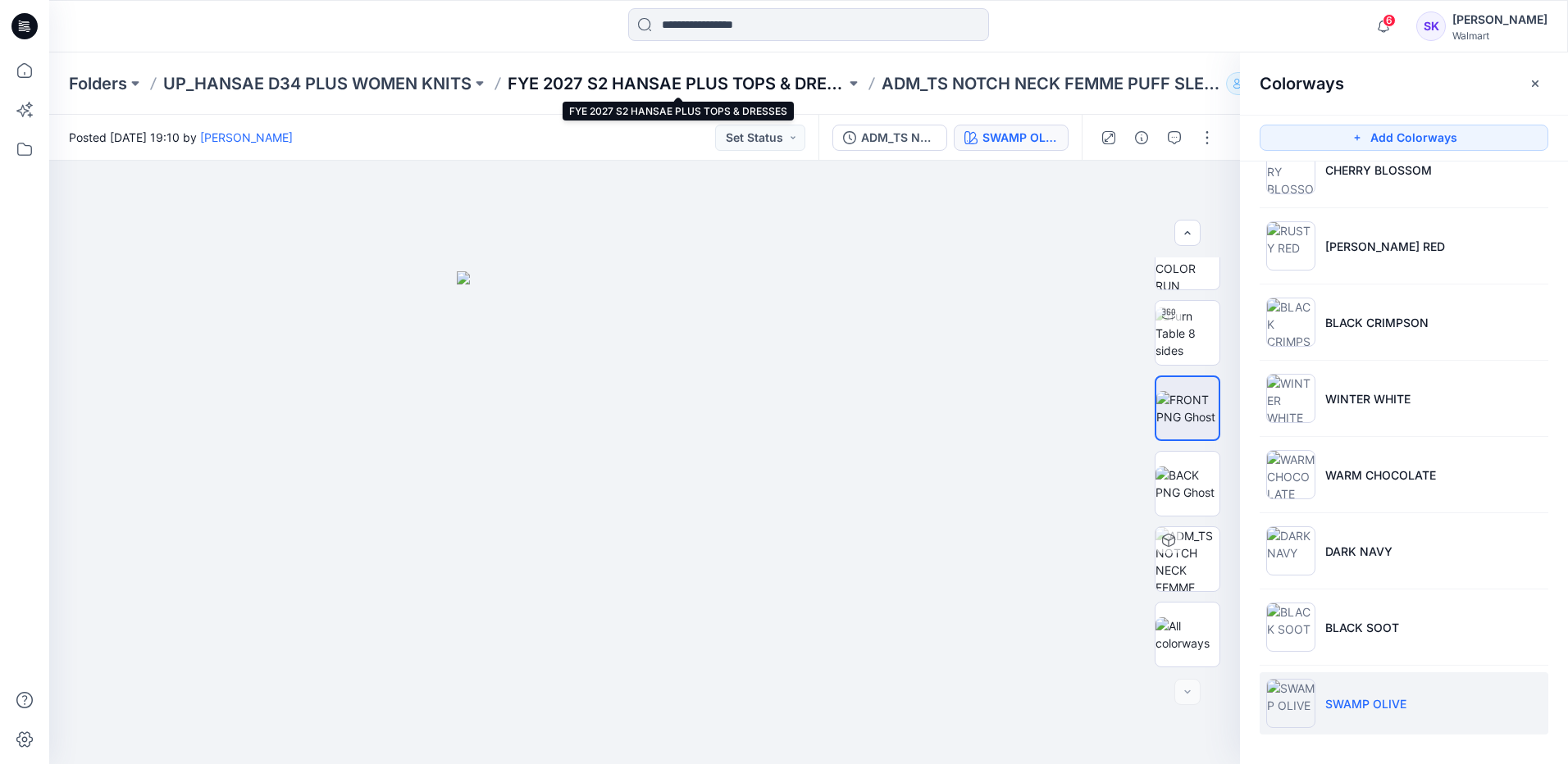
click at [756, 82] on p "FYE 2027 S2 HANSAE PLUS TOPS & DRESSES" at bounding box center [676, 83] width 337 height 23
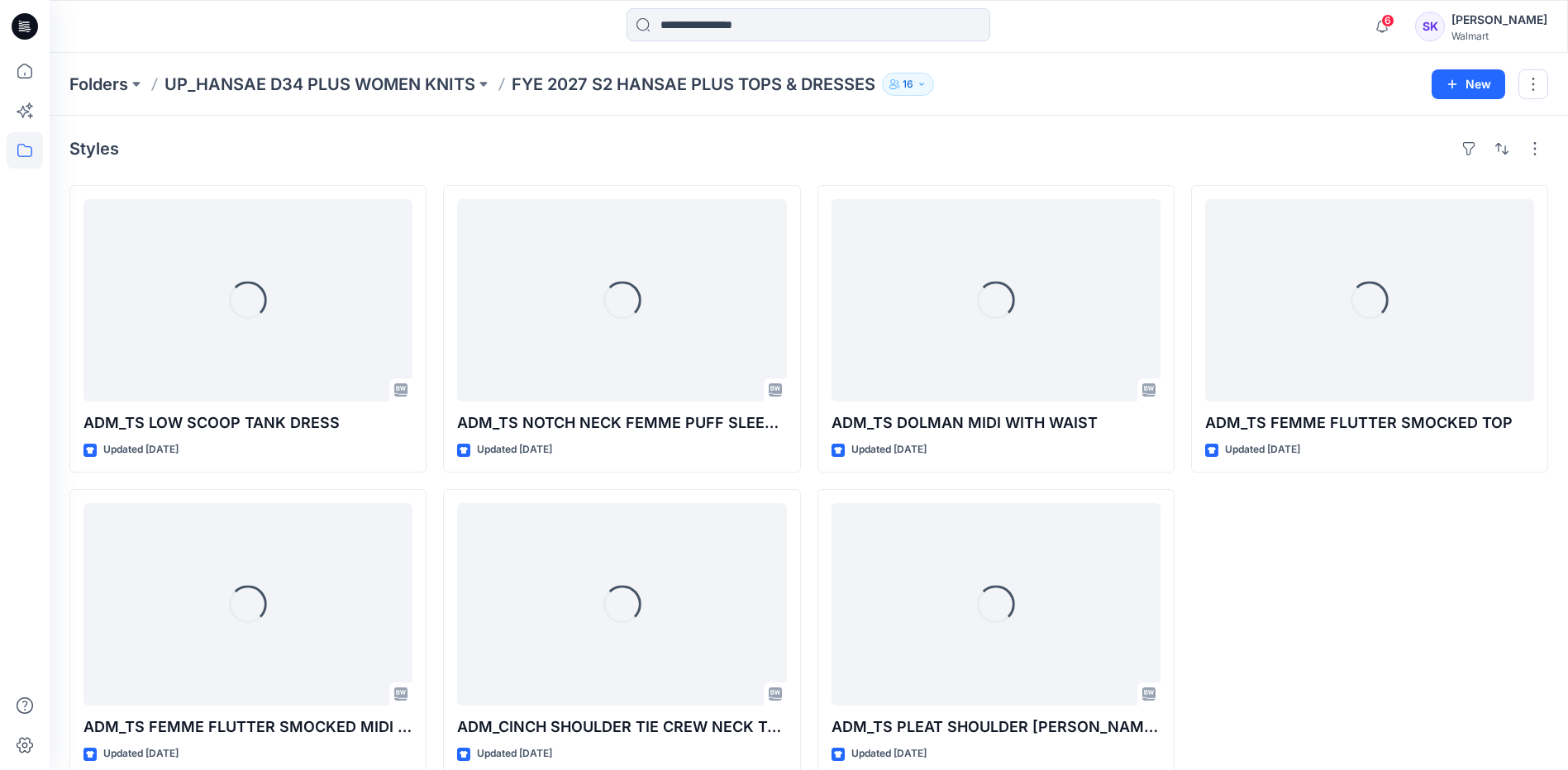
click at [1274, 539] on div "Loading... ADM_TS FEMME FLUTTER SMOCKED TOP Updated [DATE]" at bounding box center [1369, 481] width 357 height 592
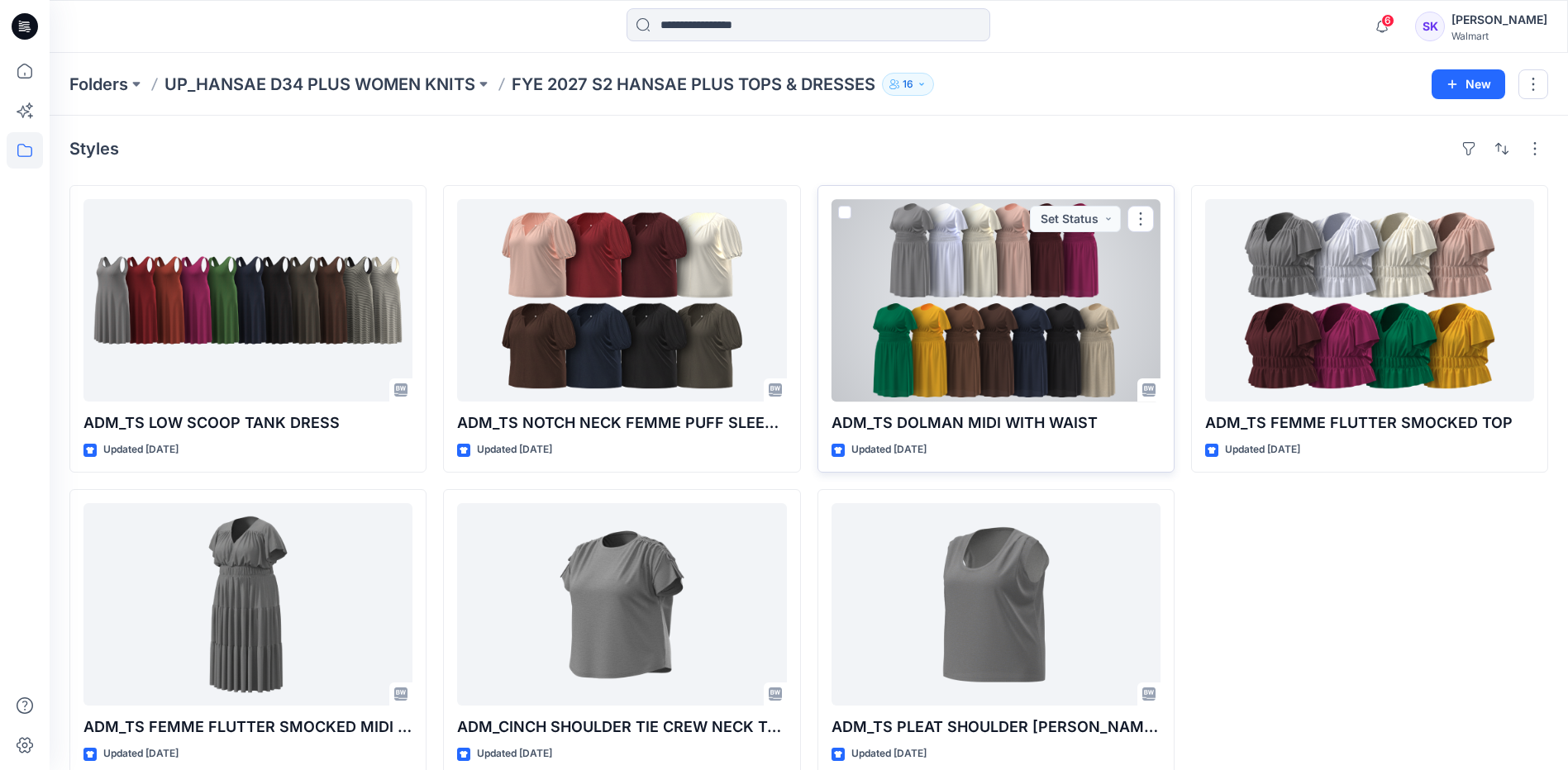
click at [1065, 331] on div at bounding box center [996, 300] width 329 height 203
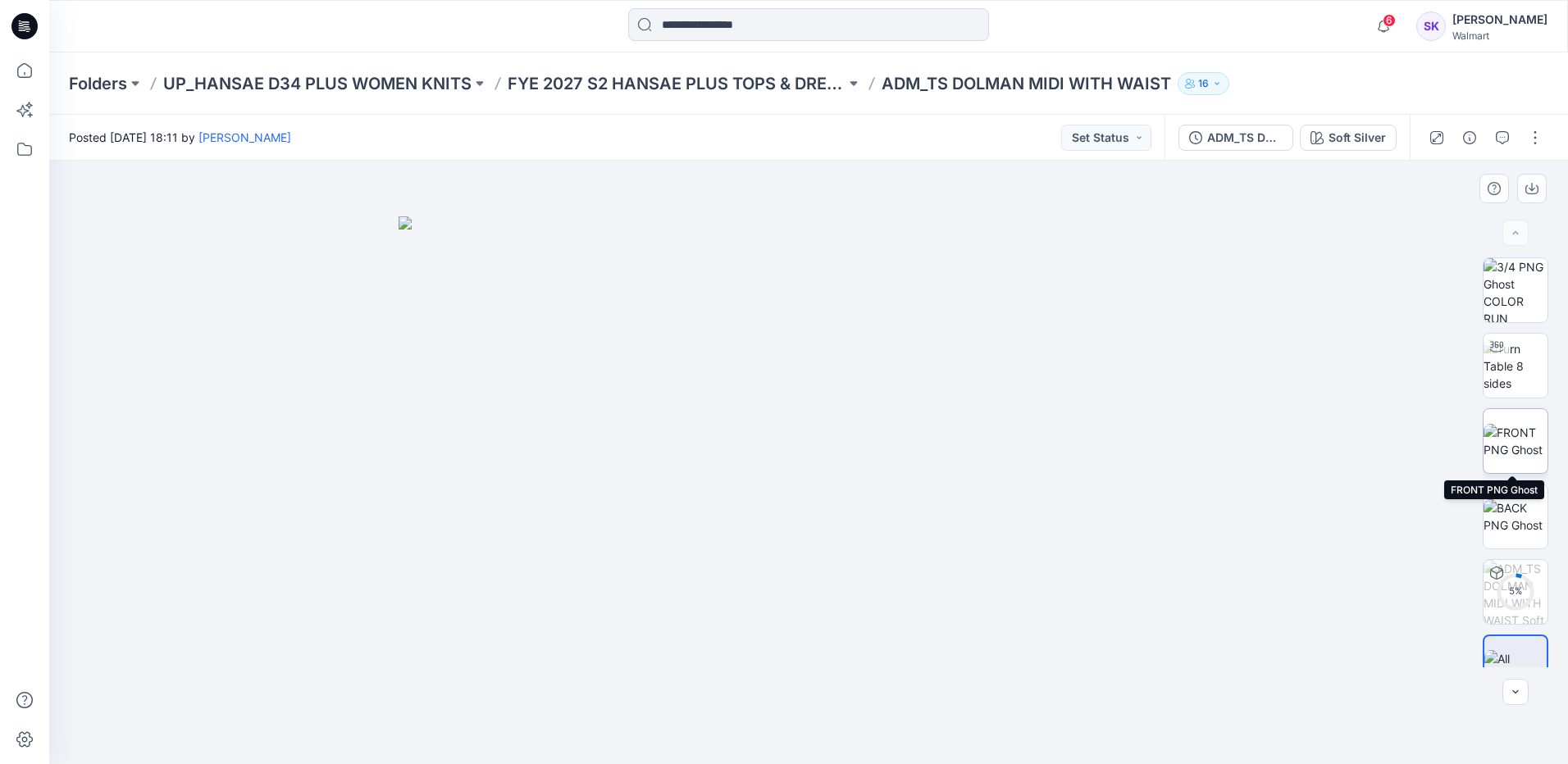
click at [1521, 448] on img at bounding box center [1515, 441] width 64 height 35
drag, startPoint x: 1313, startPoint y: 330, endPoint x: 1380, endPoint y: 3, distance: 333.8
click at [1313, 330] on div at bounding box center [808, 463] width 1519 height 604
